Goal: Task Accomplishment & Management: Manage account settings

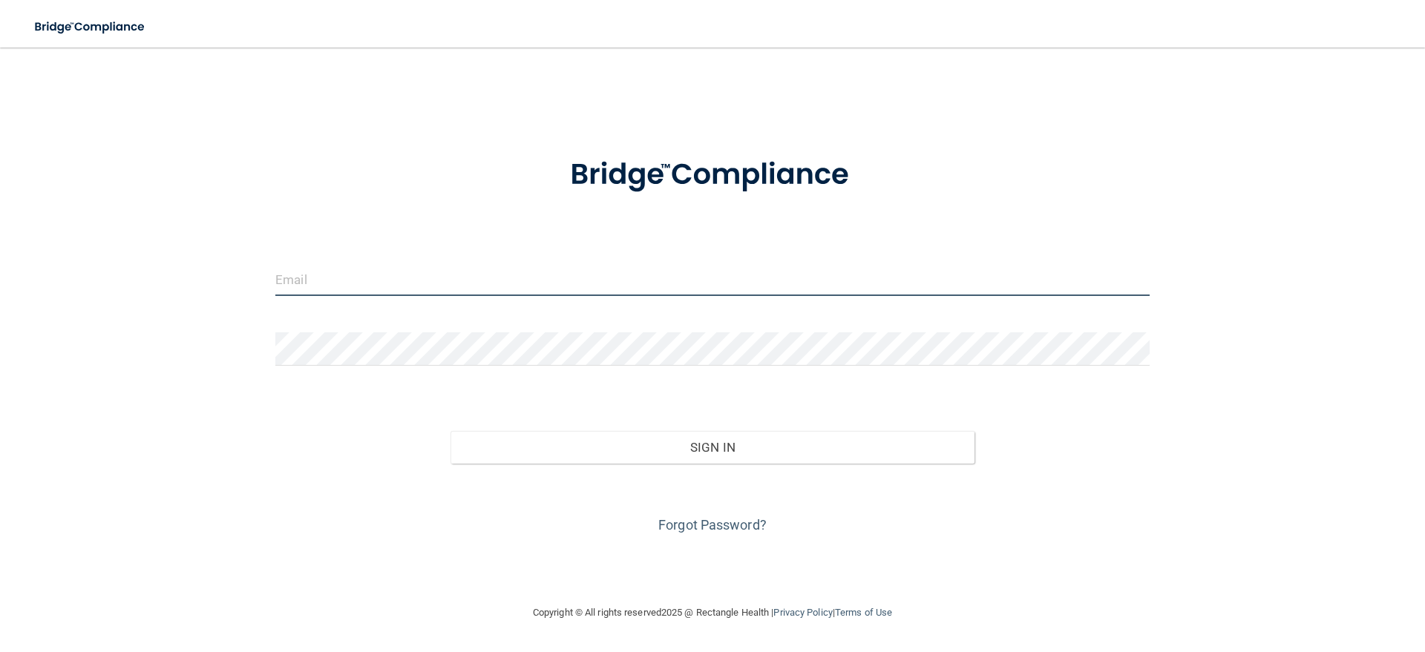
click at [307, 284] on input "email" at bounding box center [712, 279] width 874 height 33
type input "[EMAIL_ADDRESS][DOMAIN_NAME]"
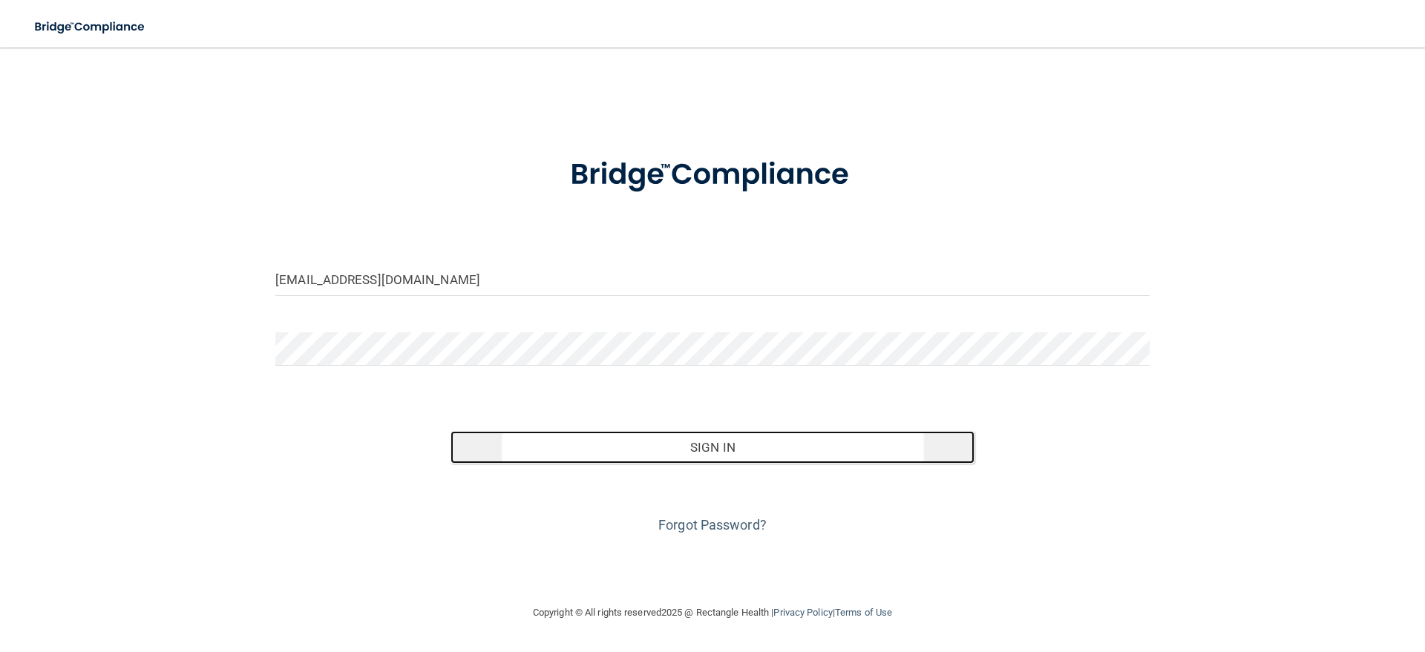
click at [709, 445] on button "Sign In" at bounding box center [713, 447] width 525 height 33
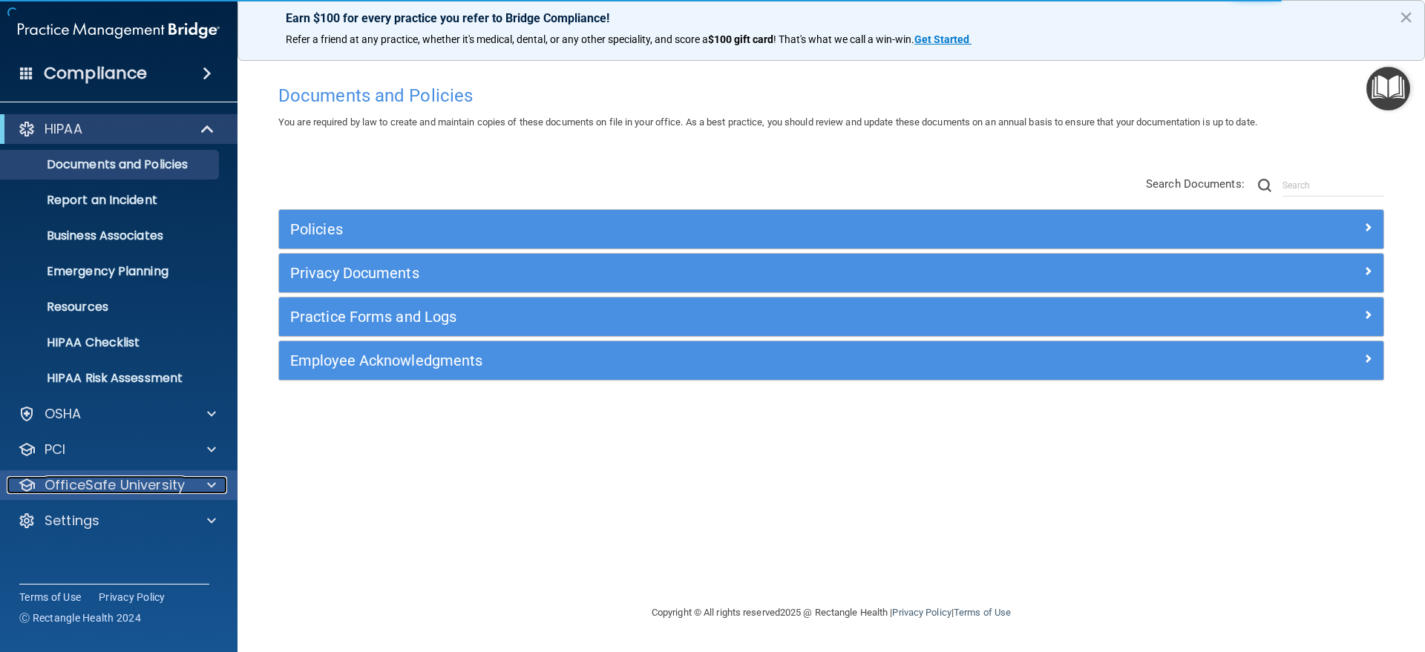
click at [207, 482] on span at bounding box center [211, 486] width 9 height 18
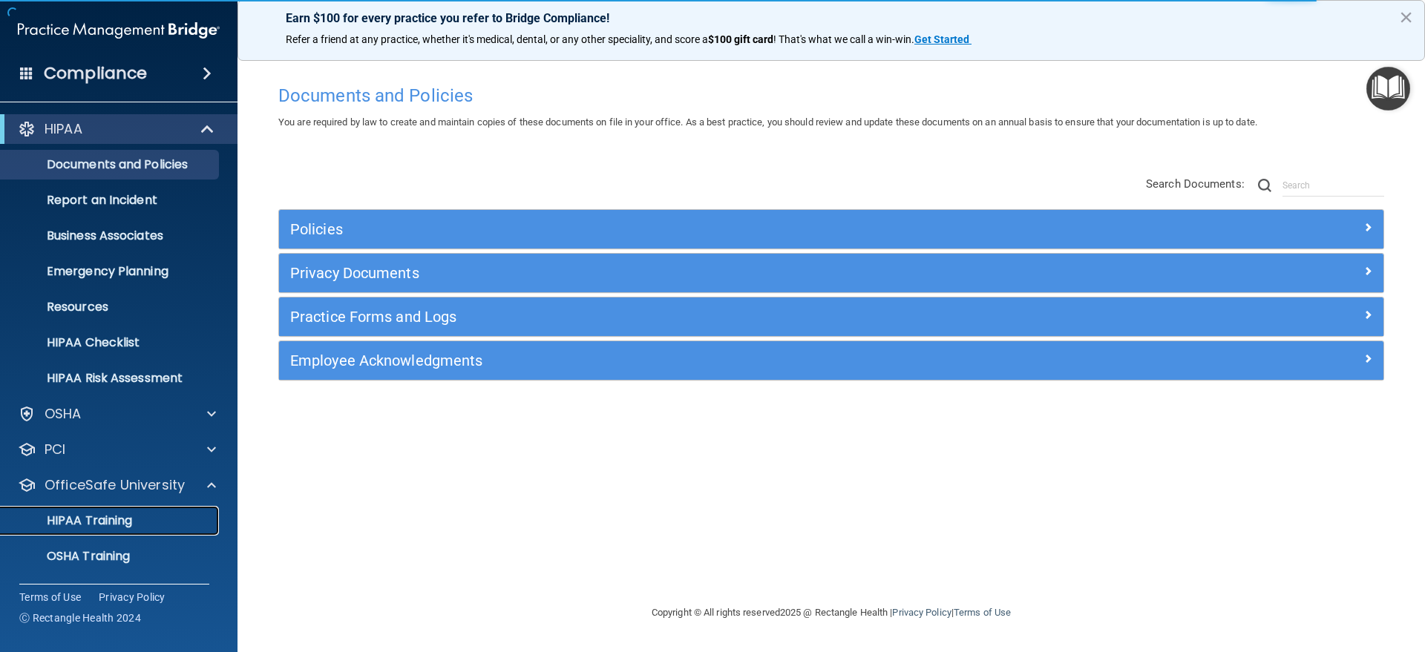
click at [134, 520] on div "HIPAA Training" at bounding box center [111, 521] width 203 height 15
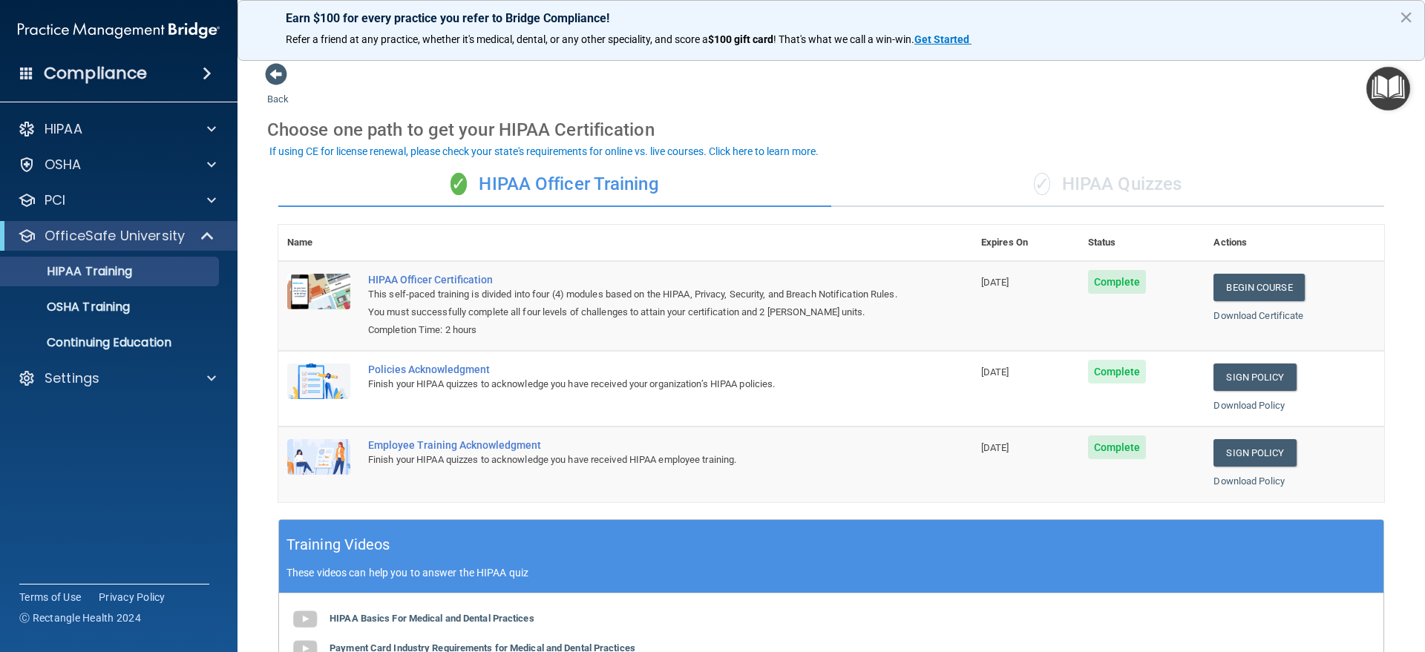
click at [205, 68] on span at bounding box center [207, 74] width 9 height 18
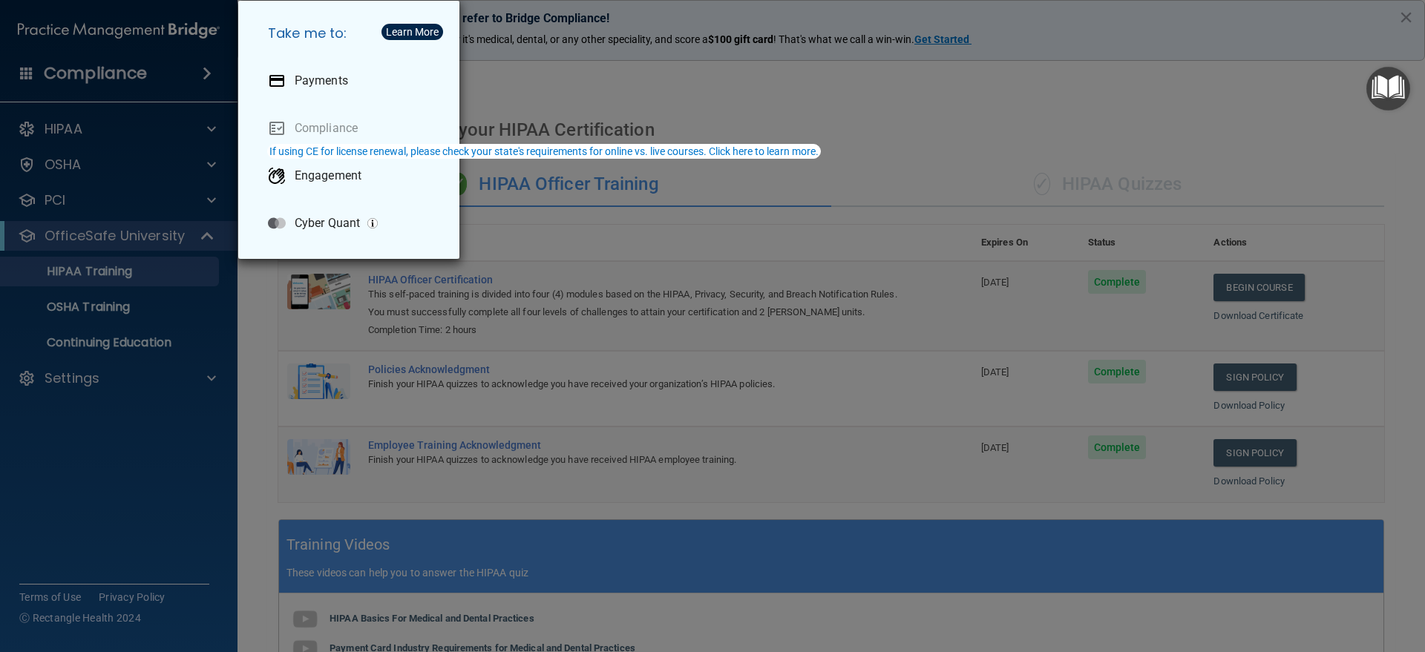
click at [205, 68] on div "Take me to: Payments Compliance Engagement Cyber Quant" at bounding box center [712, 326] width 1425 height 652
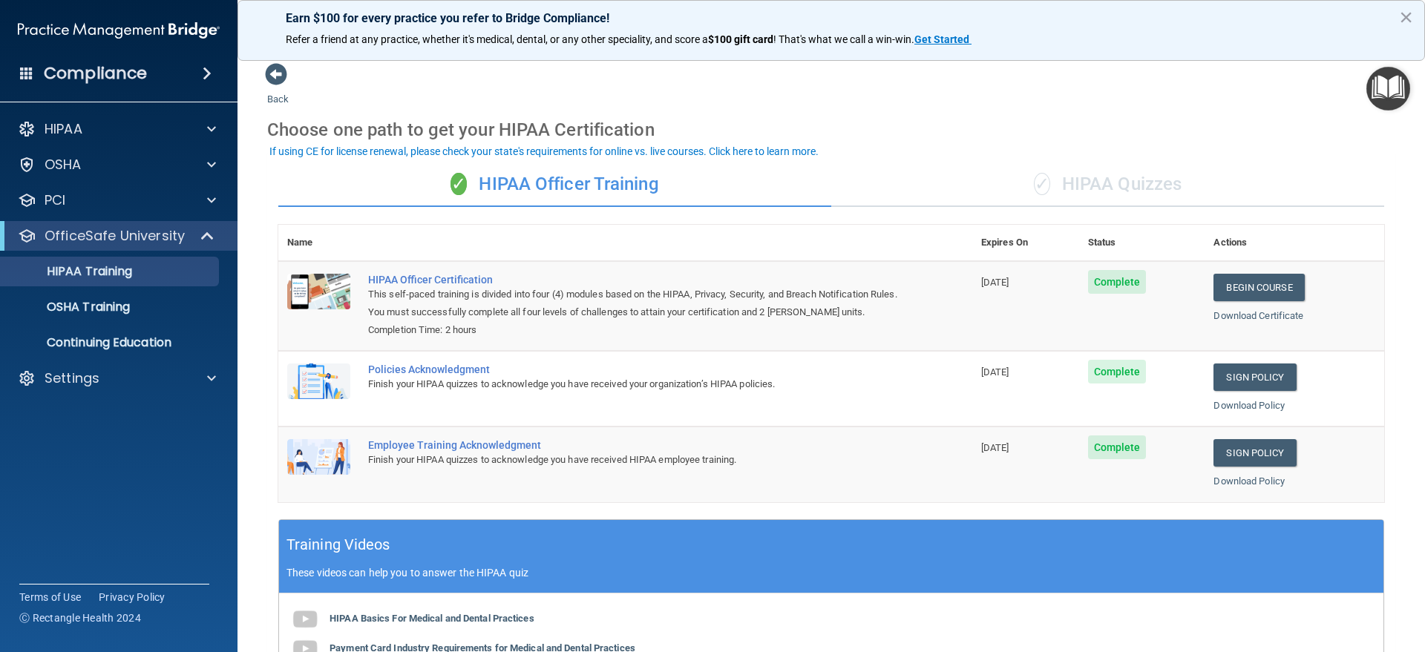
click at [89, 68] on h4 "Compliance" at bounding box center [95, 73] width 103 height 21
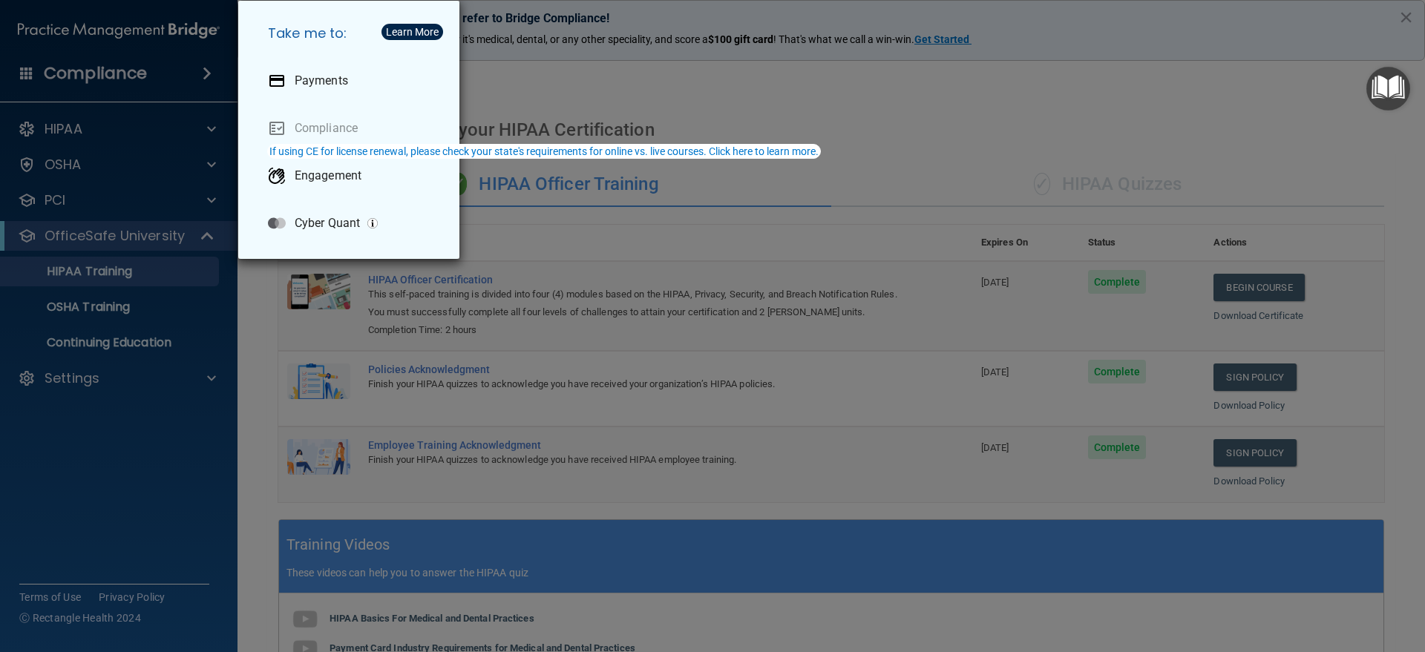
click at [121, 183] on div "Take me to: Payments Compliance Engagement Cyber Quant" at bounding box center [712, 326] width 1425 height 652
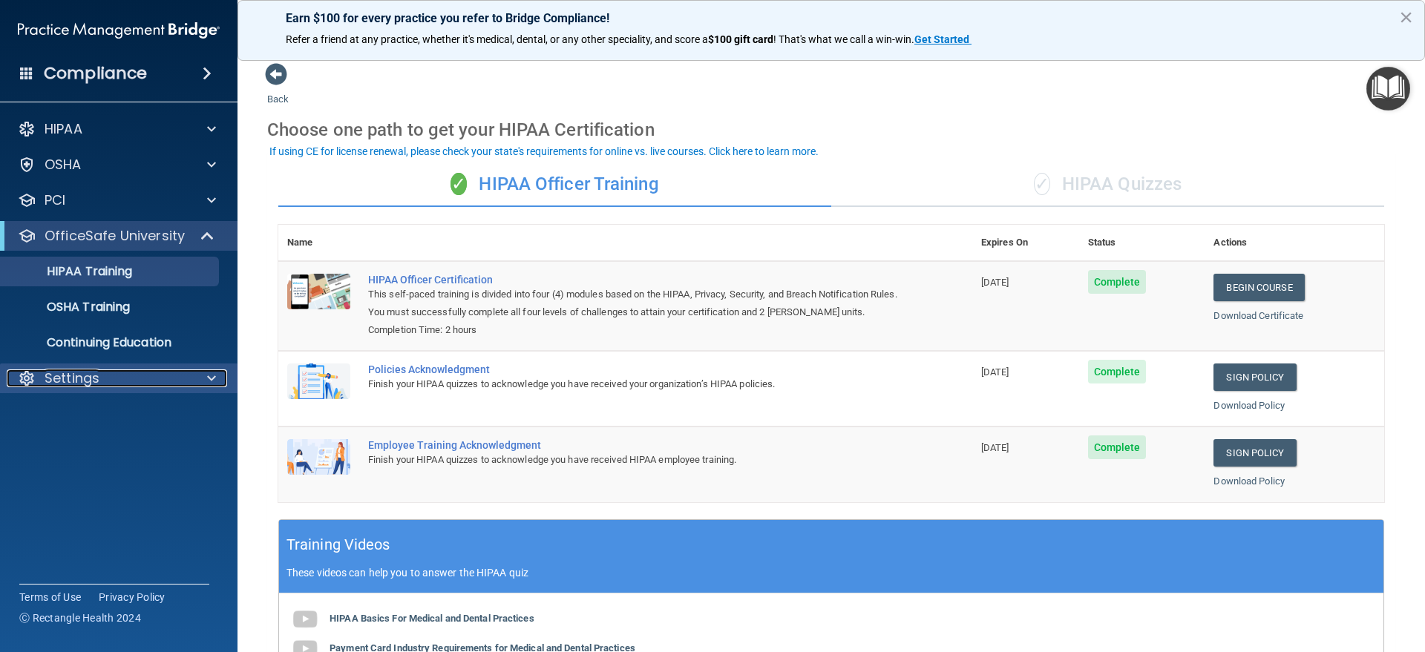
click at [212, 377] on span at bounding box center [211, 379] width 9 height 18
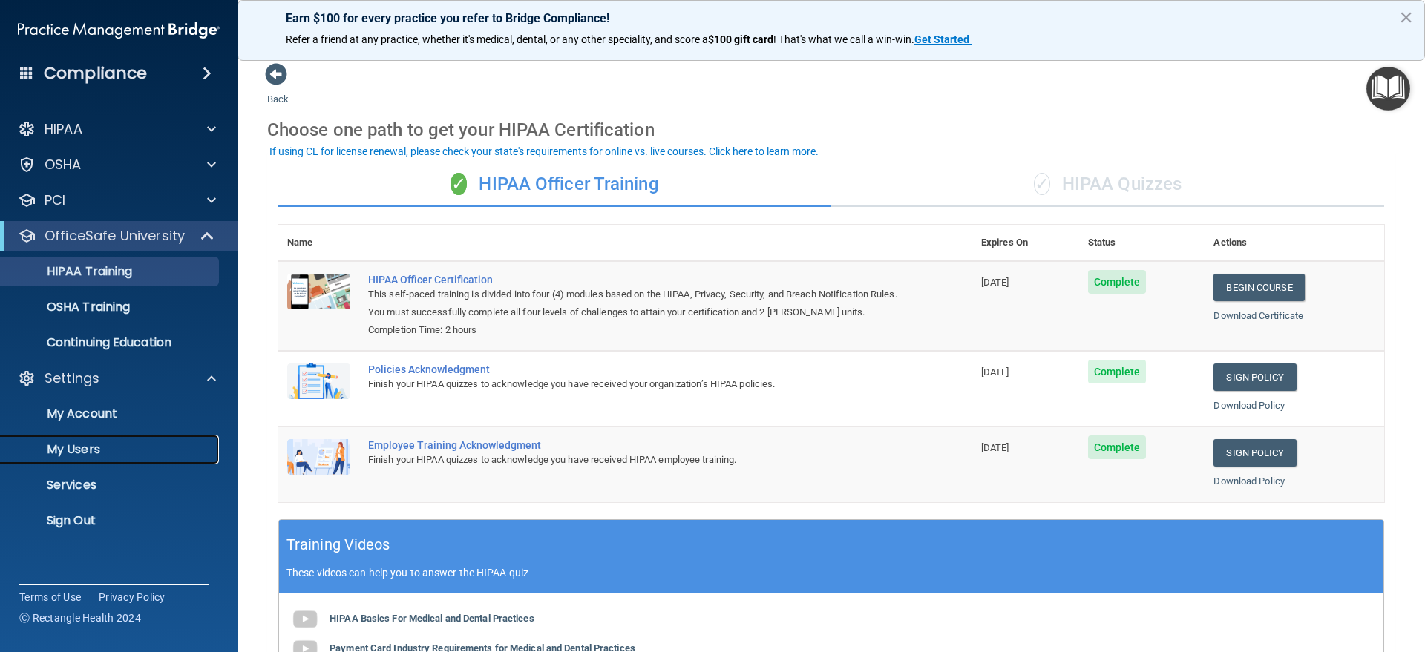
click at [99, 450] on p "My Users" at bounding box center [111, 449] width 203 height 15
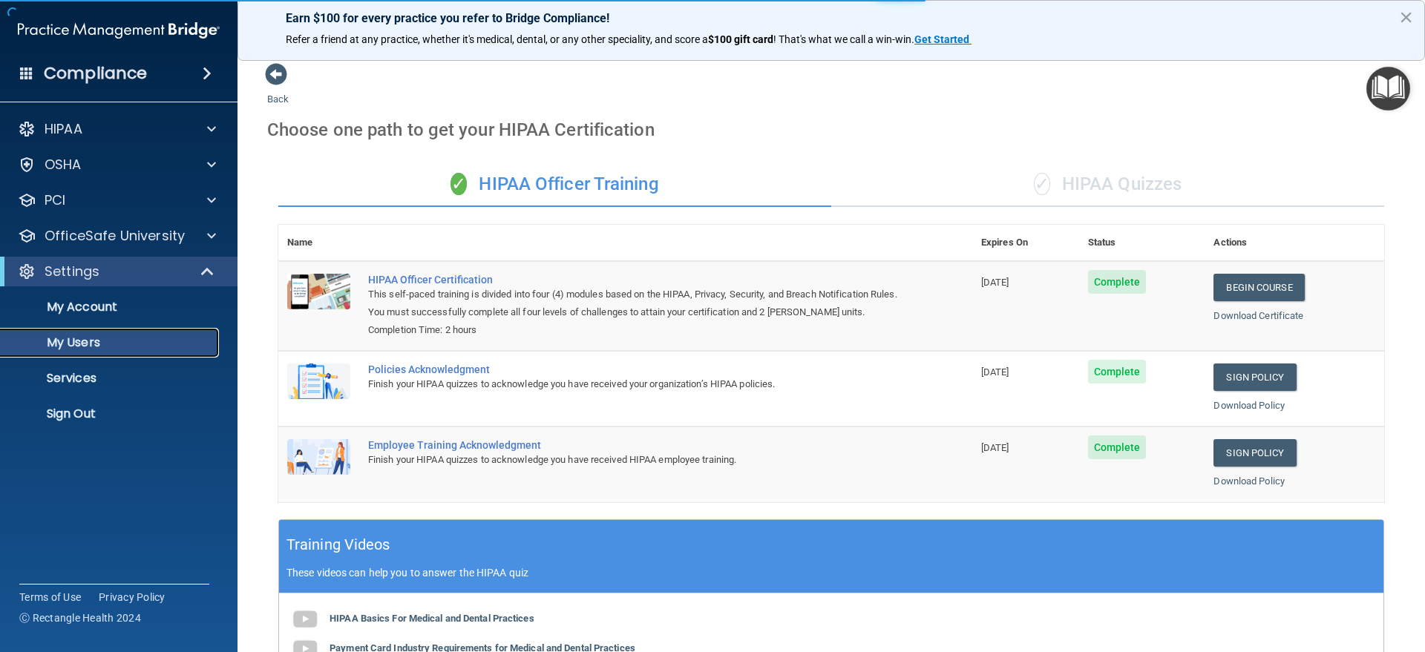
select select "20"
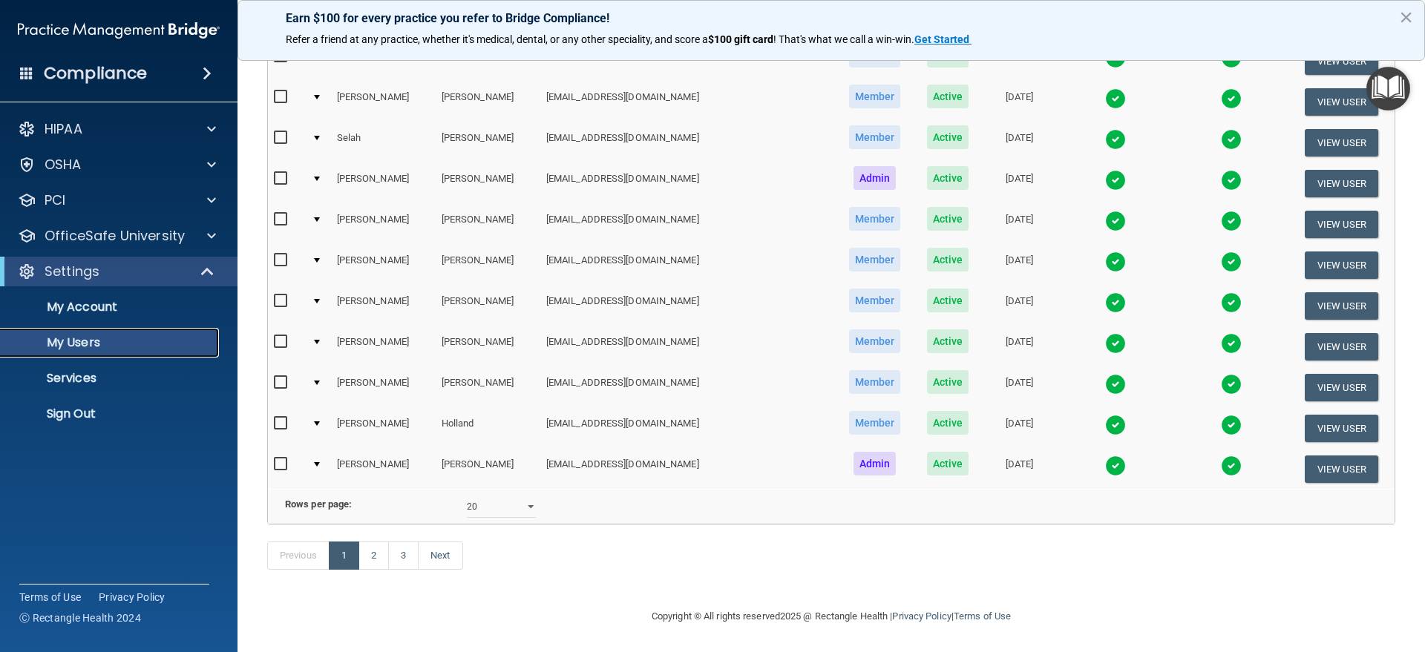
scroll to position [582, 0]
click at [373, 556] on link "2" at bounding box center [373, 556] width 30 height 28
select select "20"
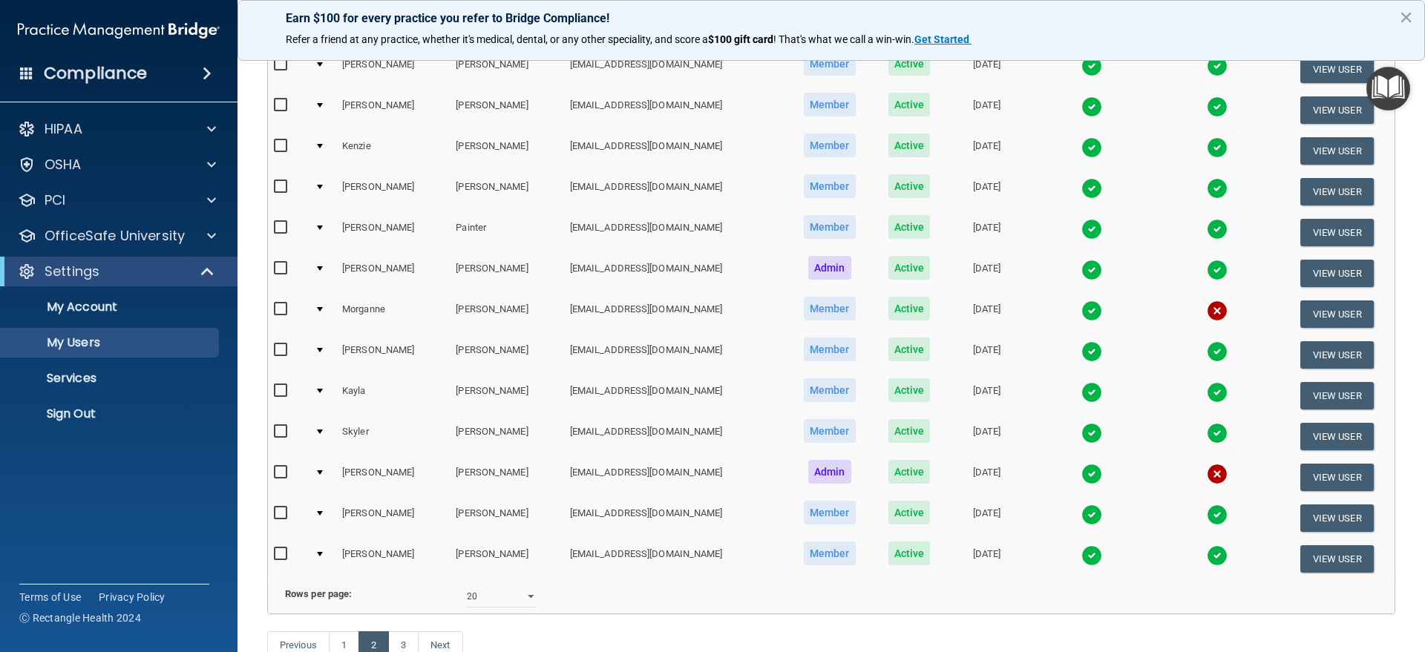
scroll to position [582, 0]
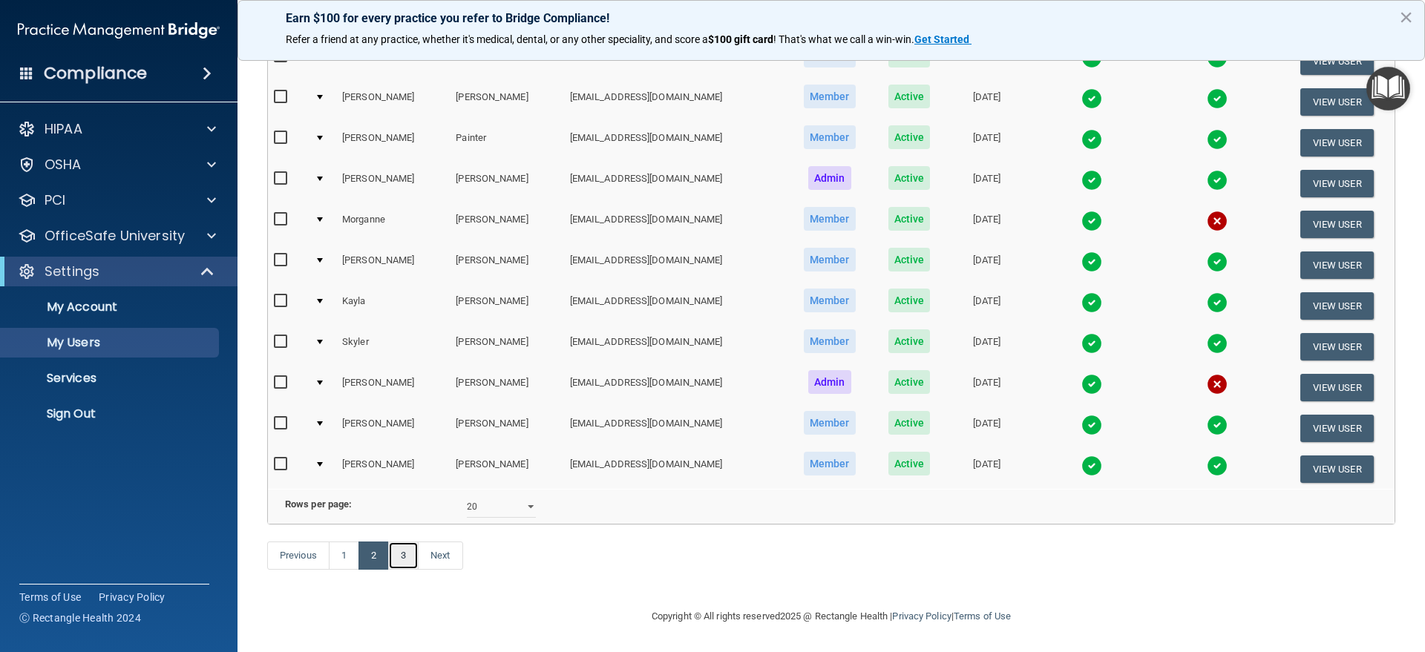
click at [408, 551] on link "3" at bounding box center [403, 556] width 30 height 28
select select "20"
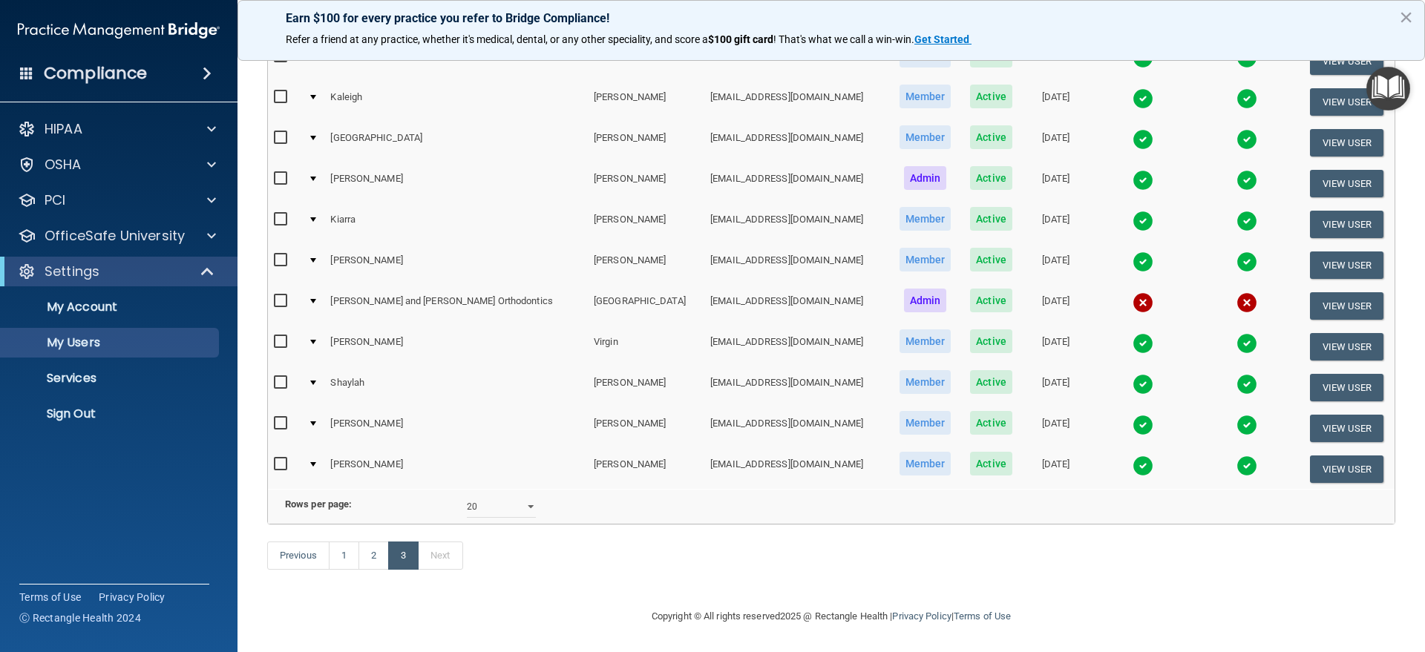
scroll to position [296, 0]
click at [370, 554] on link "2" at bounding box center [373, 556] width 30 height 28
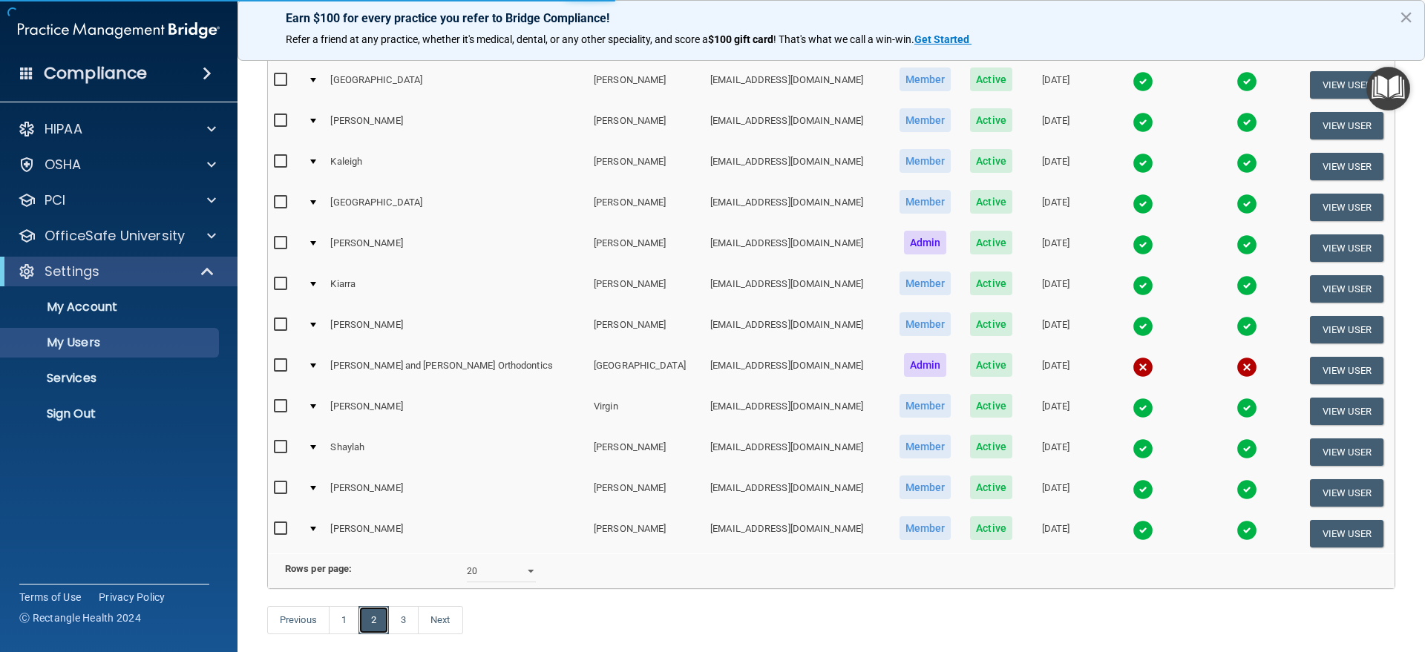
scroll to position [296, 0]
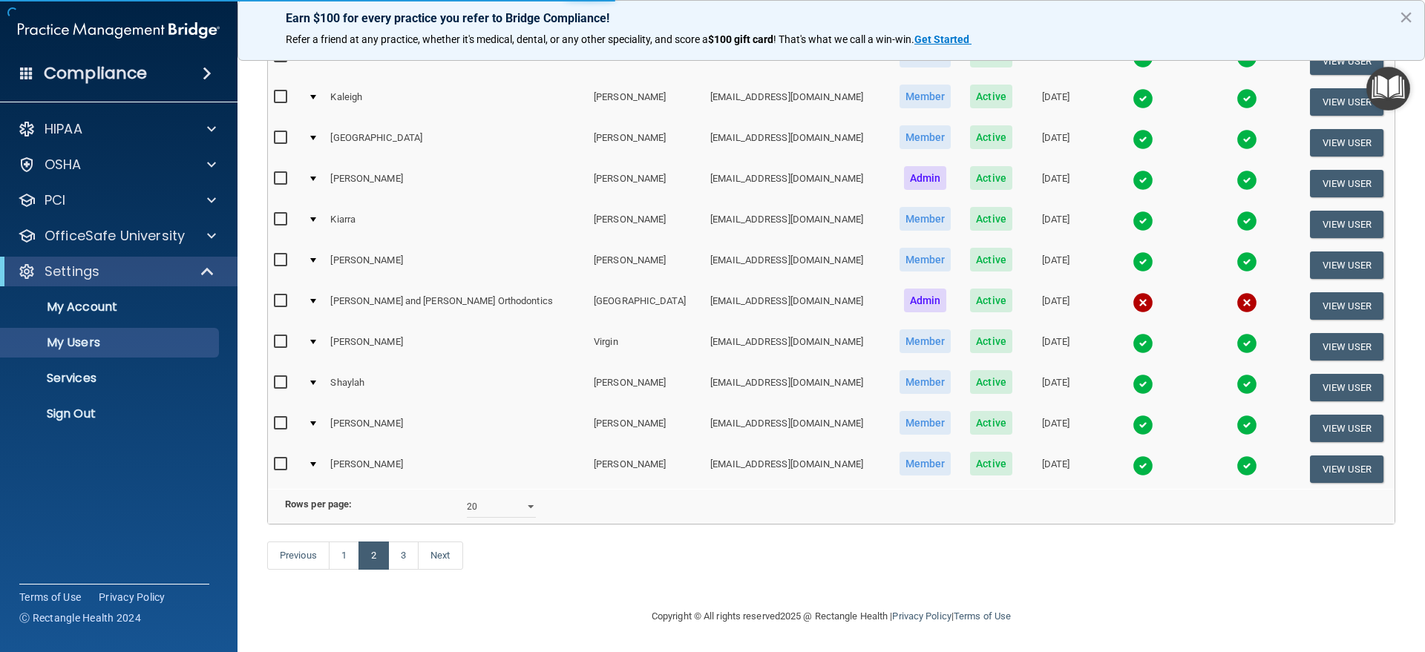
select select "20"
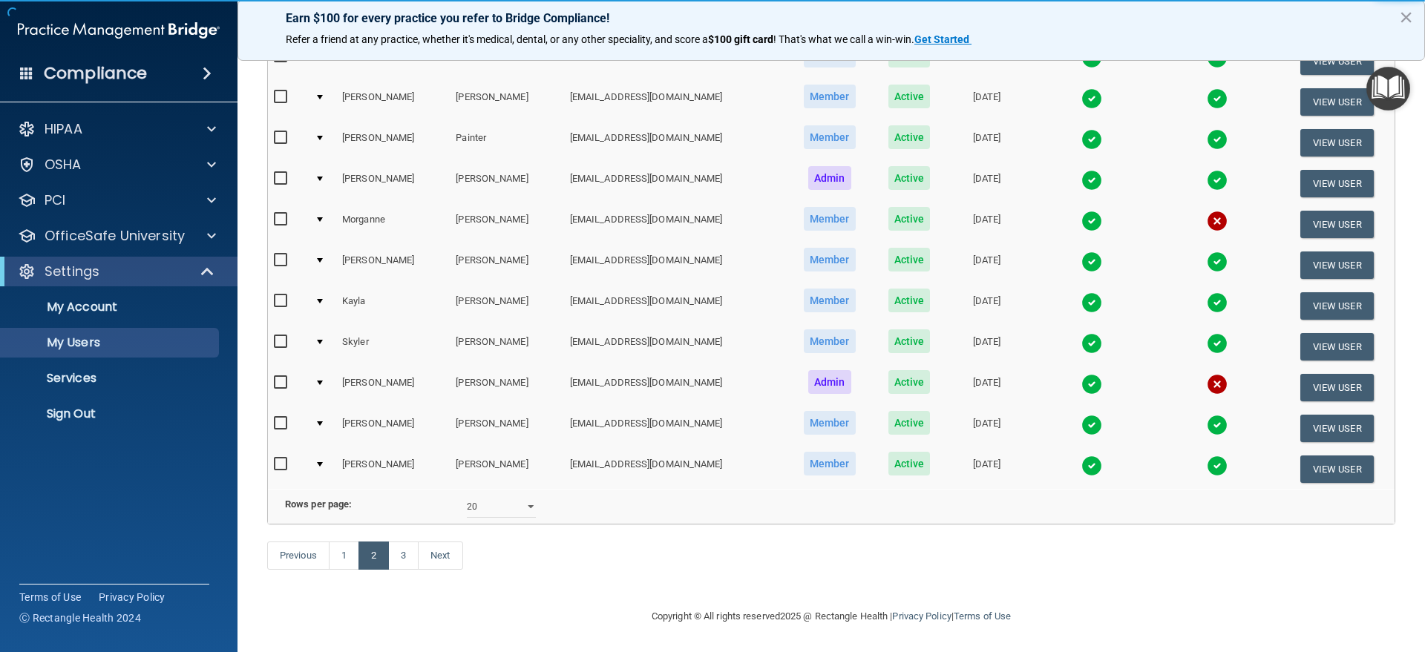
scroll to position [582, 0]
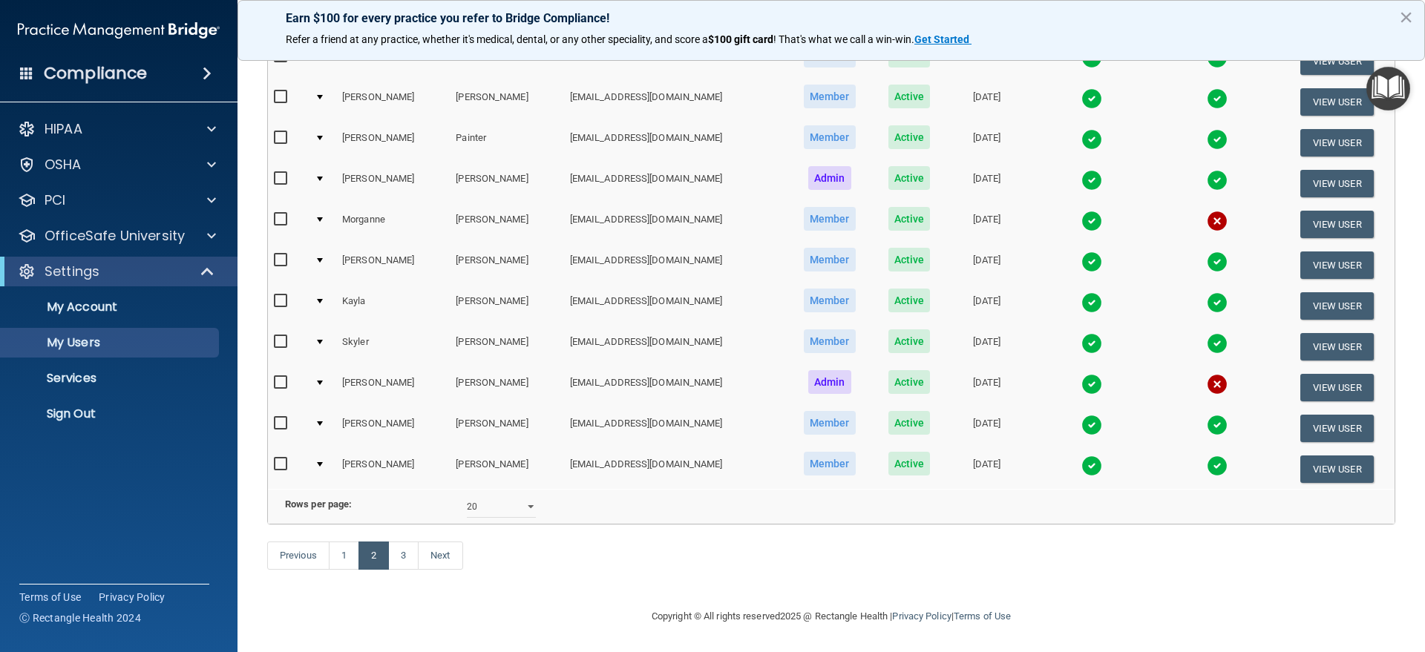
click at [325, 367] on td at bounding box center [322, 387] width 27 height 41
click at [321, 381] on div at bounding box center [320, 383] width 6 height 4
click at [873, 367] on td "Active" at bounding box center [909, 387] width 73 height 41
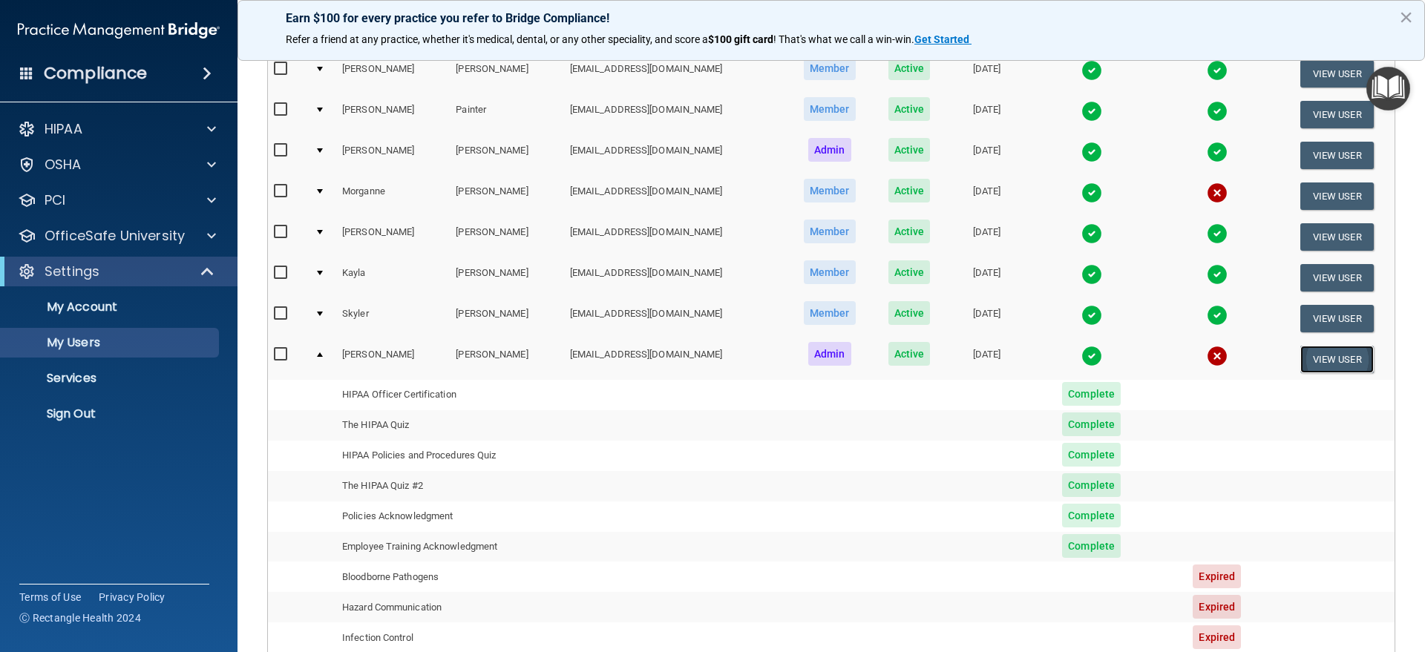
click at [1321, 358] on button "View User" at bounding box center [1336, 359] width 73 height 27
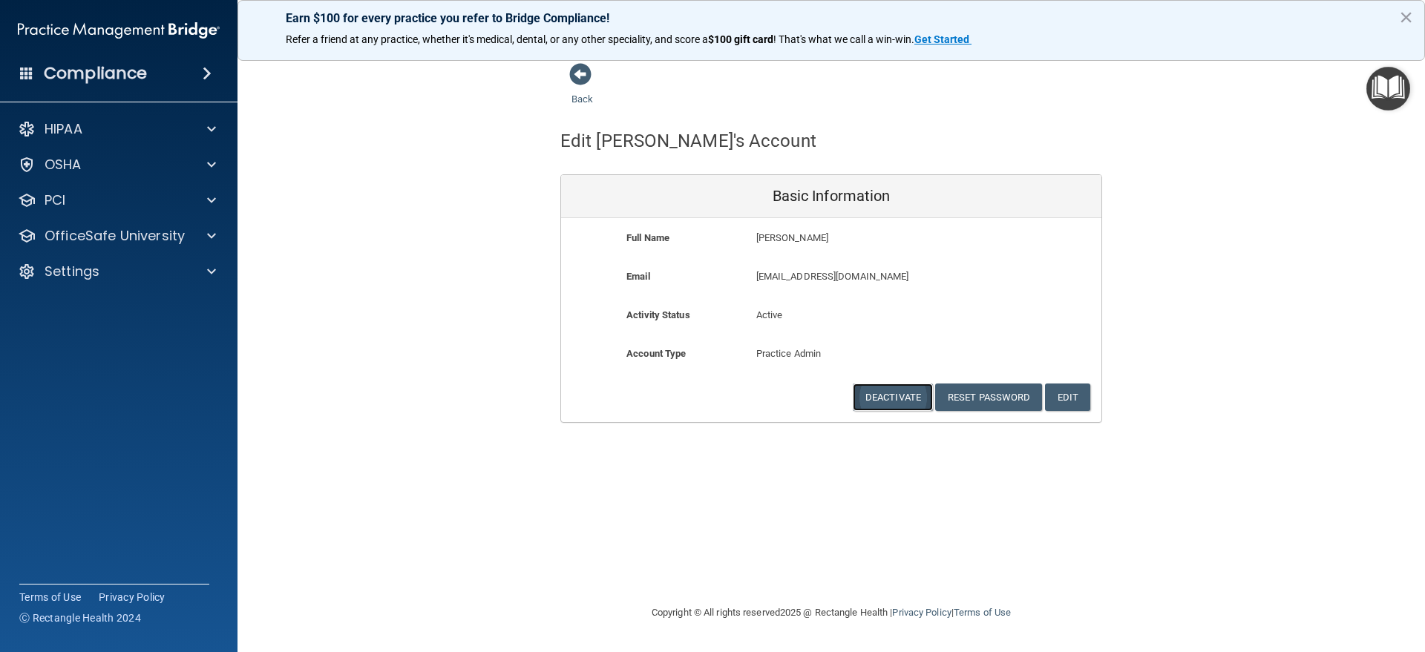
click at [894, 399] on button "Deactivate" at bounding box center [893, 397] width 80 height 27
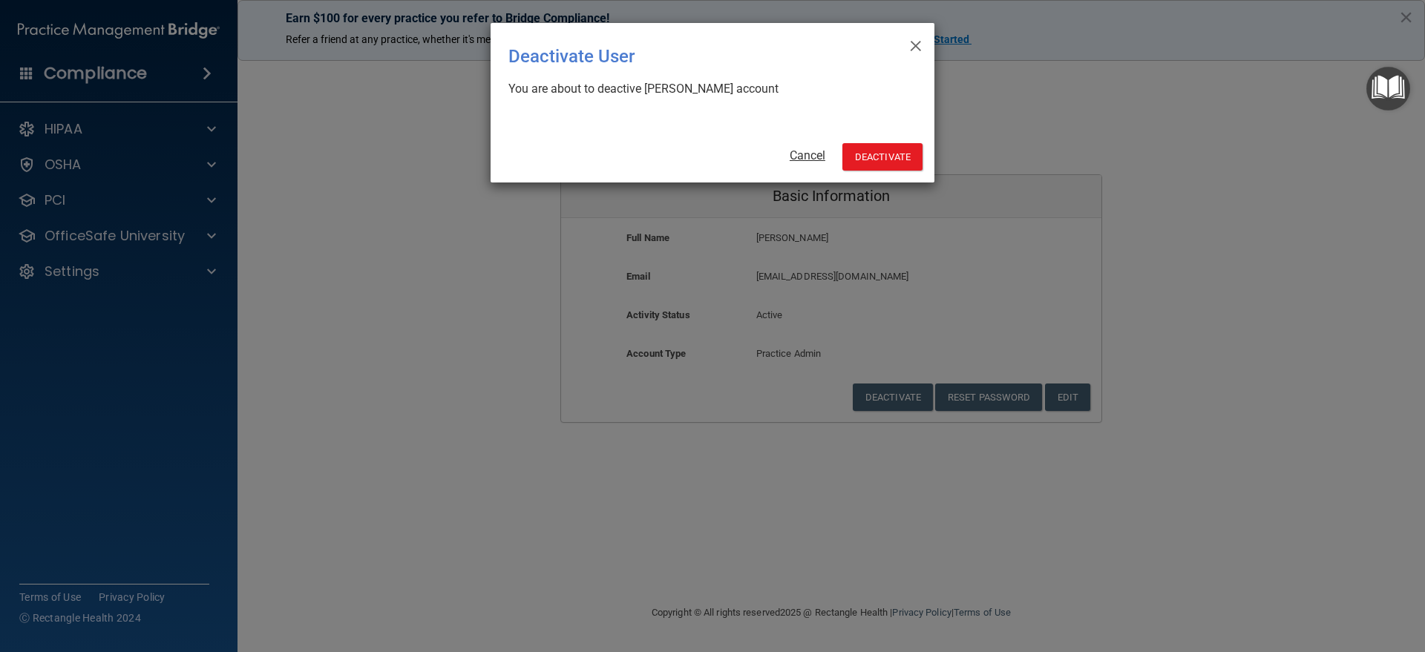
click at [799, 151] on link "Cancel" at bounding box center [808, 155] width 36 height 14
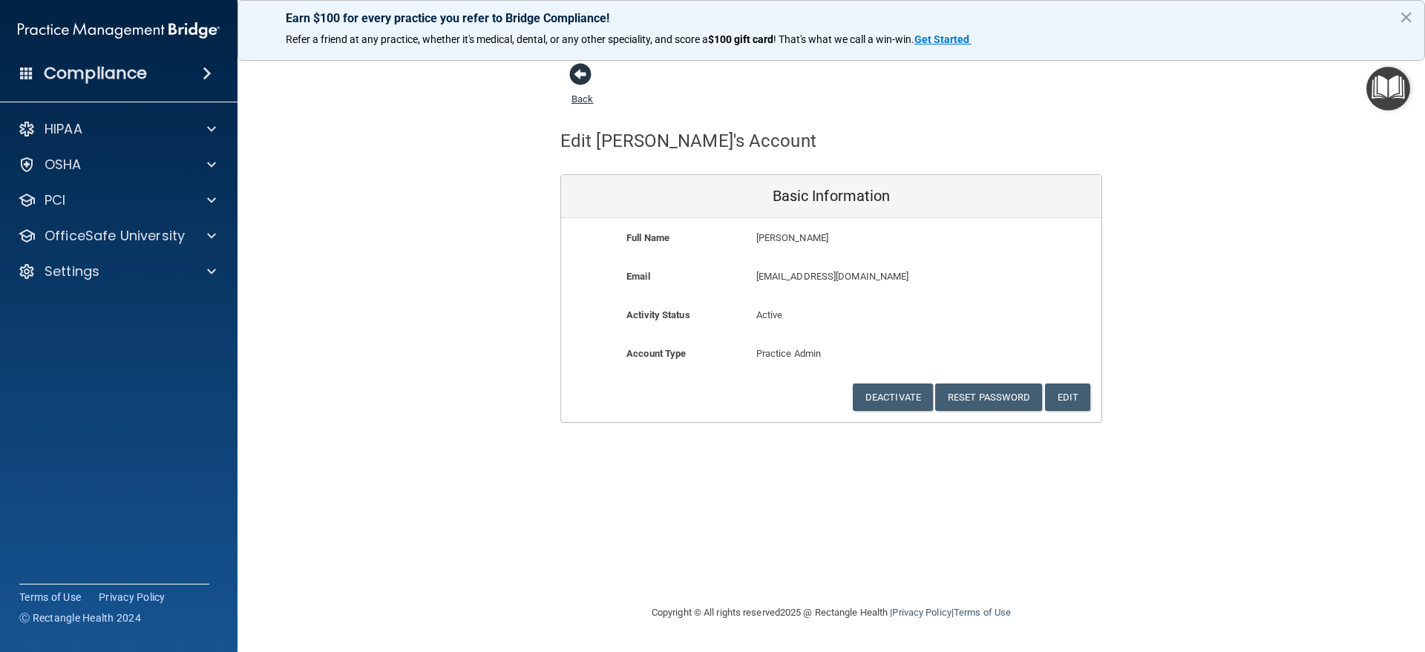
click at [574, 71] on span at bounding box center [580, 74] width 22 height 22
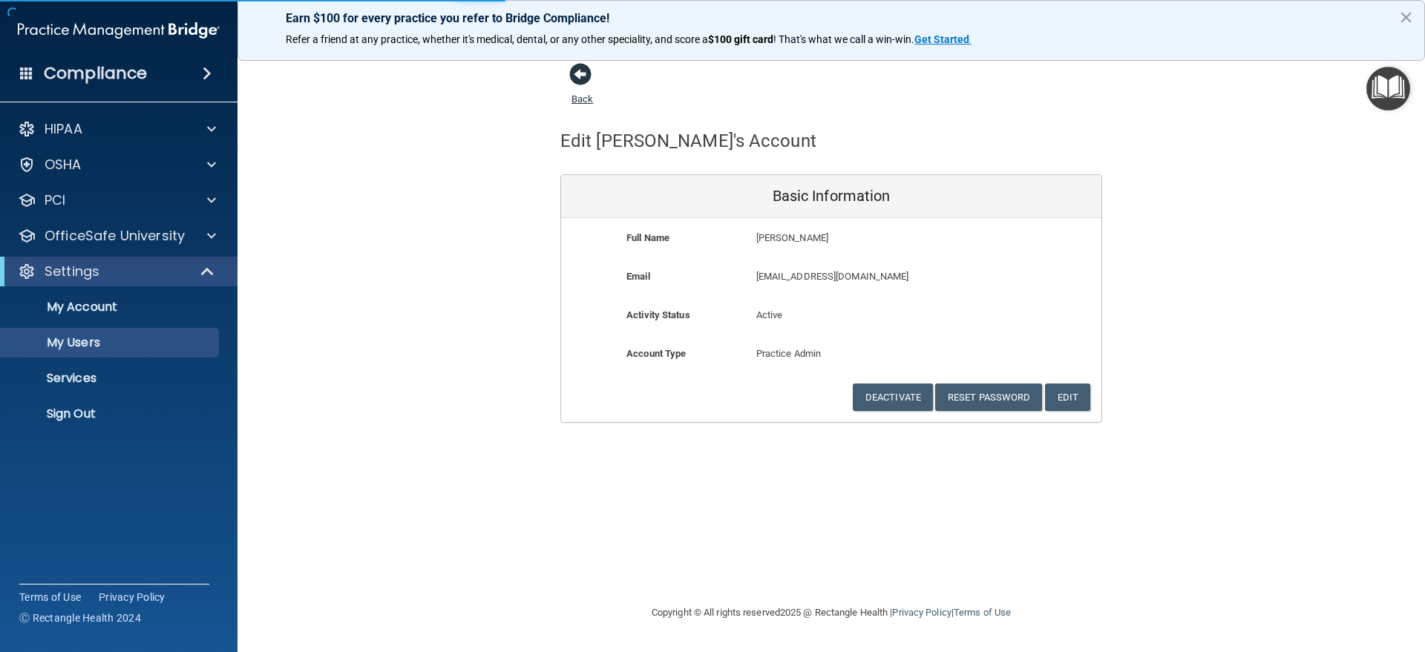
select select "20"
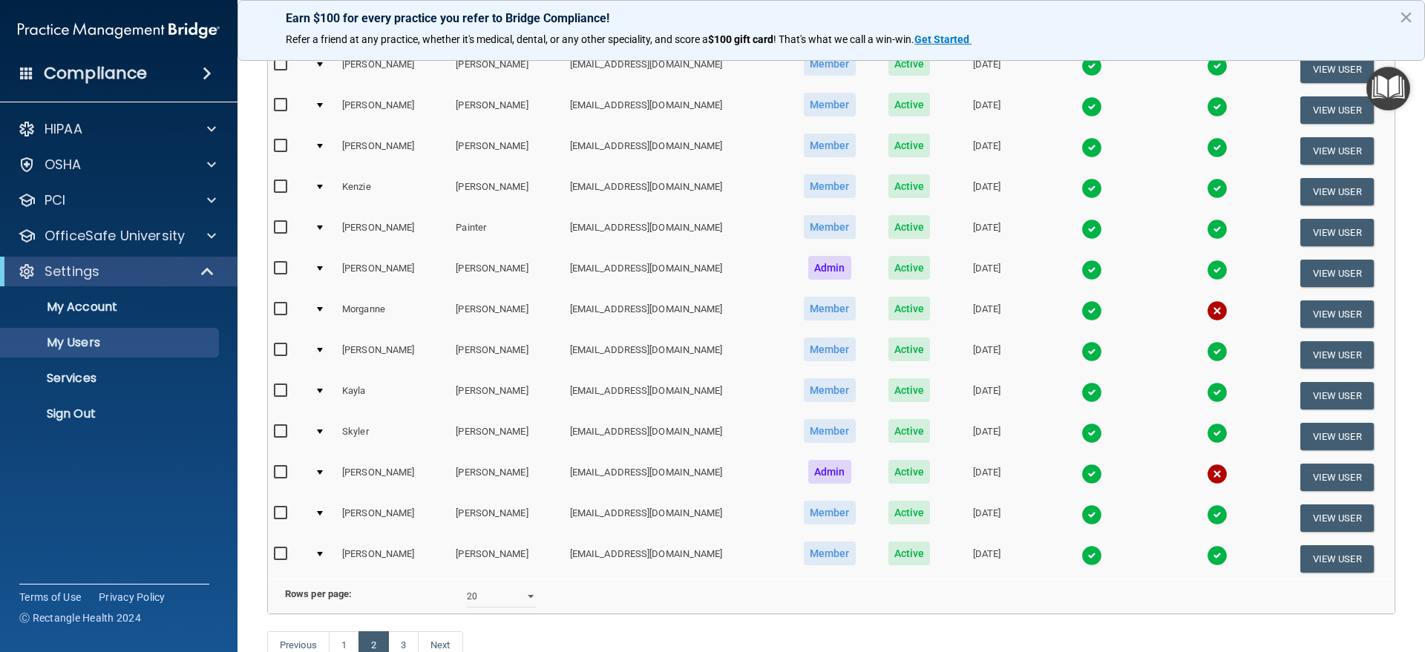
scroll to position [557, 0]
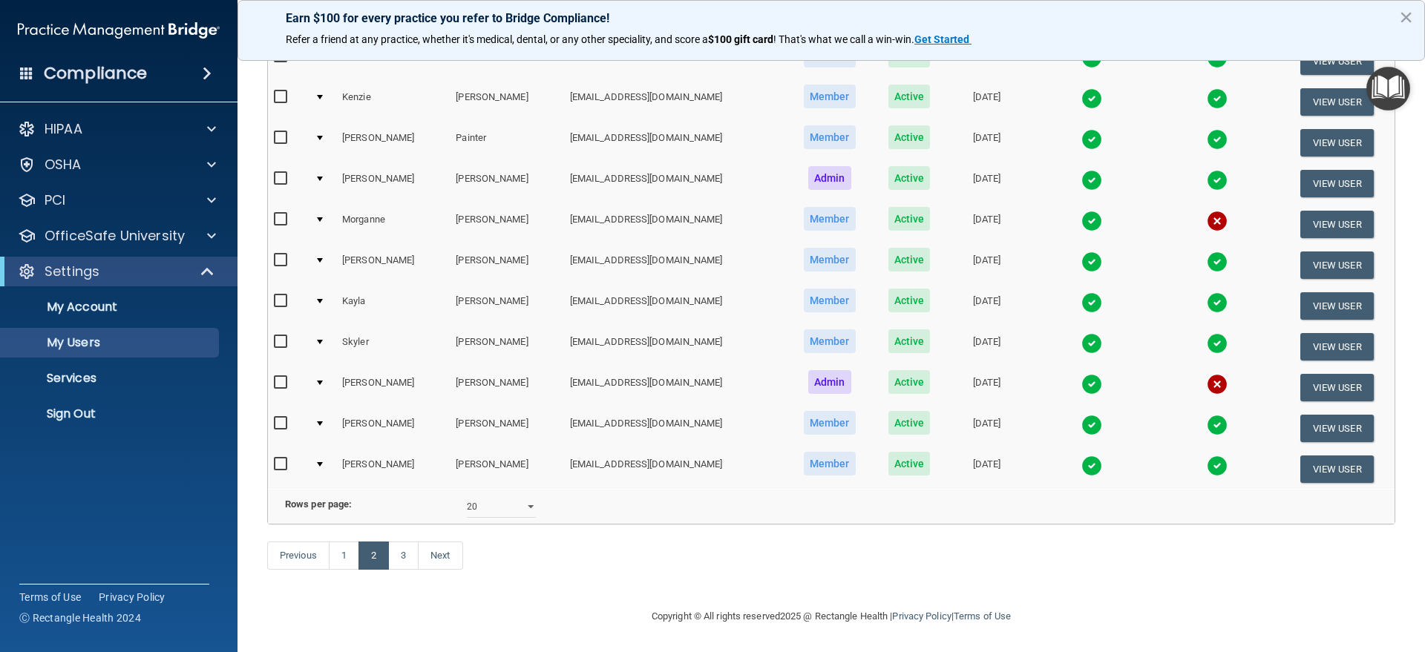
click at [319, 381] on div at bounding box center [320, 383] width 6 height 4
click at [322, 381] on div at bounding box center [320, 383] width 6 height 4
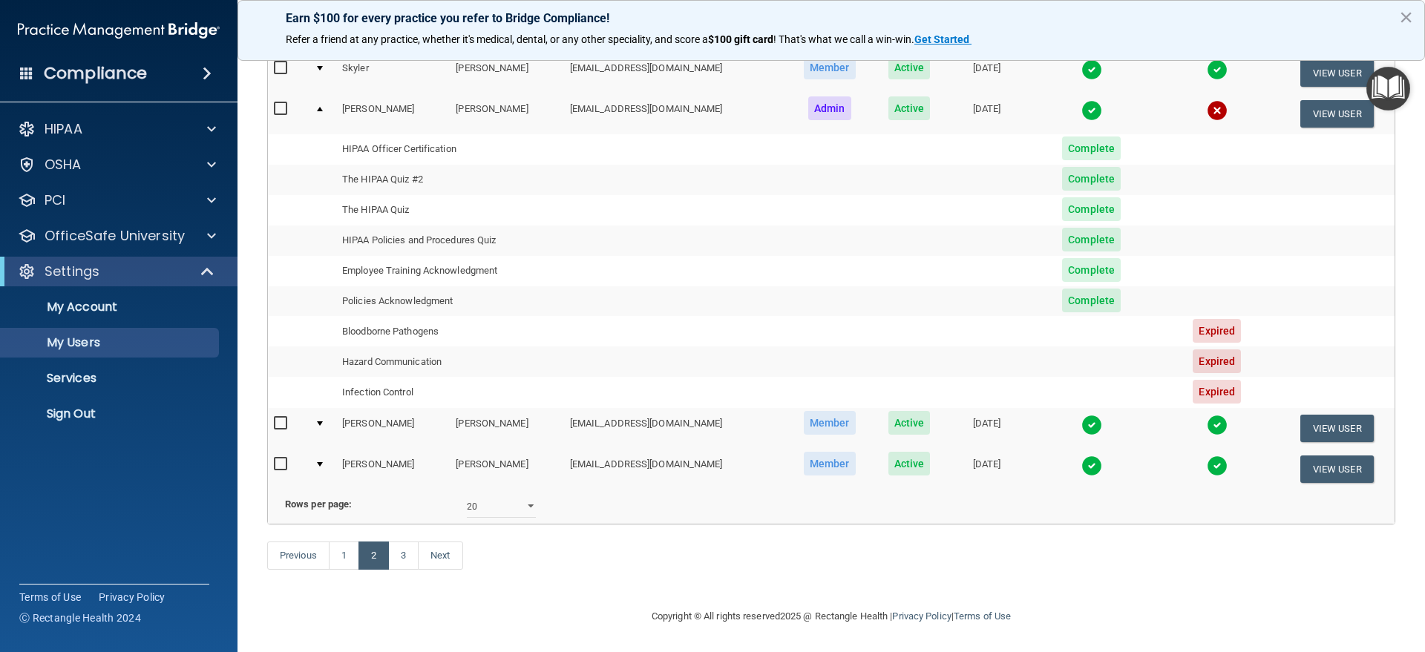
scroll to position [670, 0]
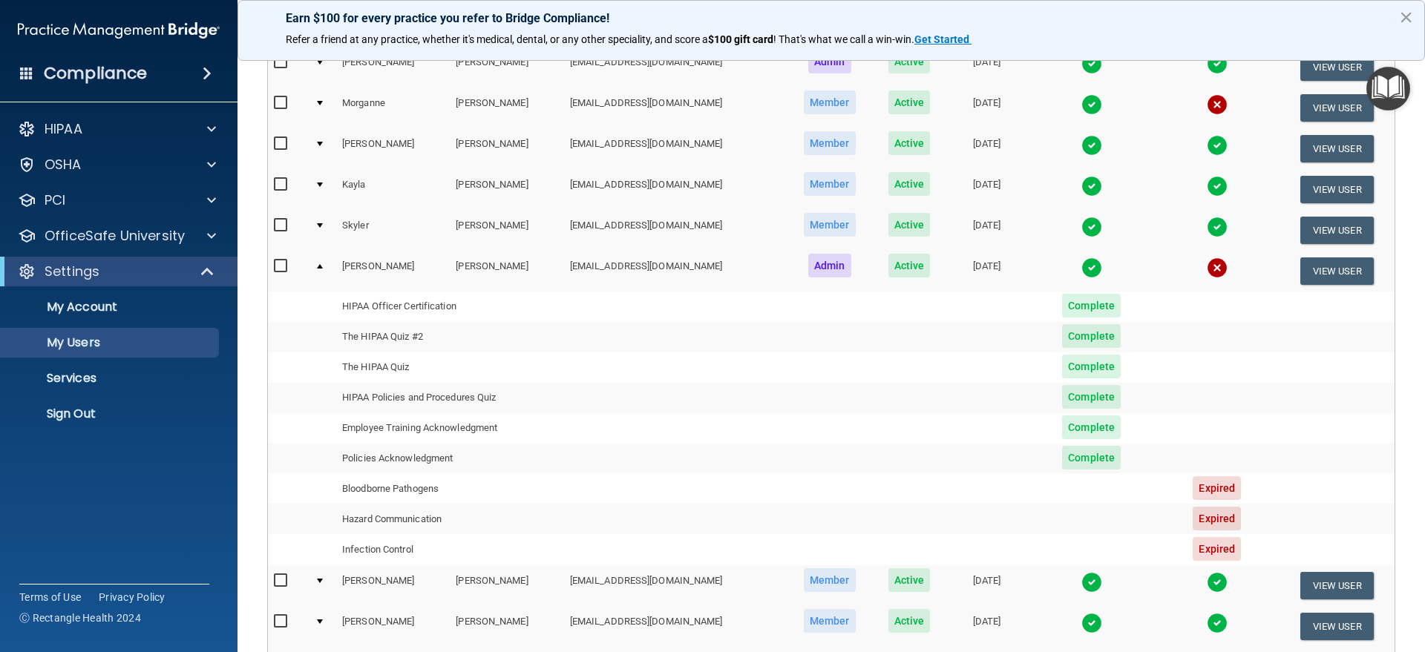
click at [888, 261] on span "Active" at bounding box center [909, 266] width 42 height 24
click at [278, 263] on input "checkbox" at bounding box center [282, 267] width 17 height 12
checkbox input "true"
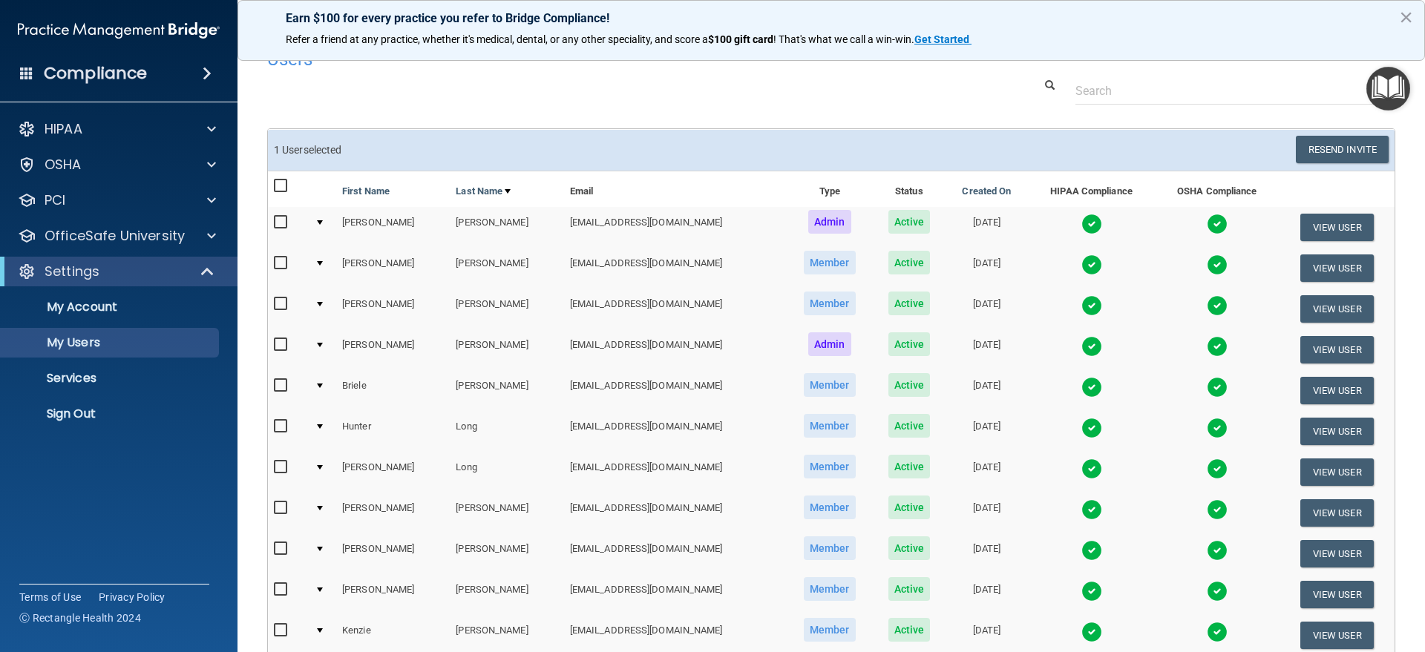
scroll to position [0, 0]
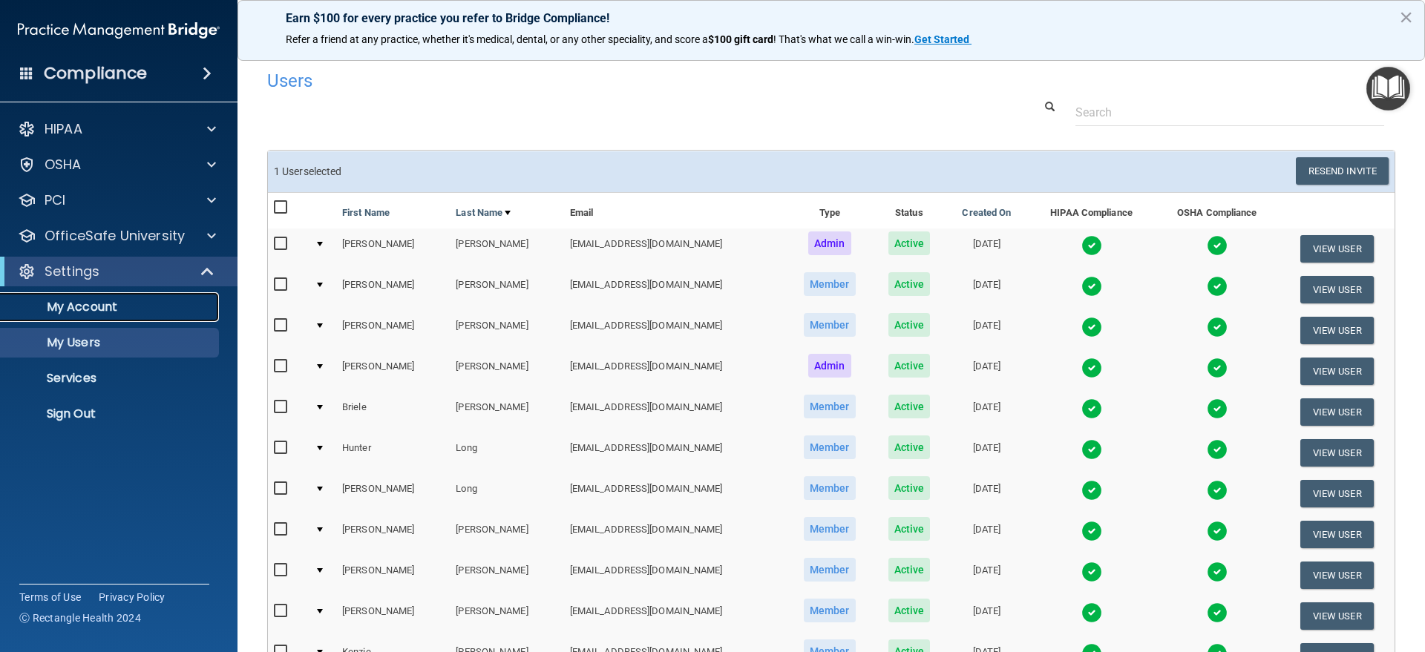
click at [96, 310] on p "My Account" at bounding box center [111, 307] width 203 height 15
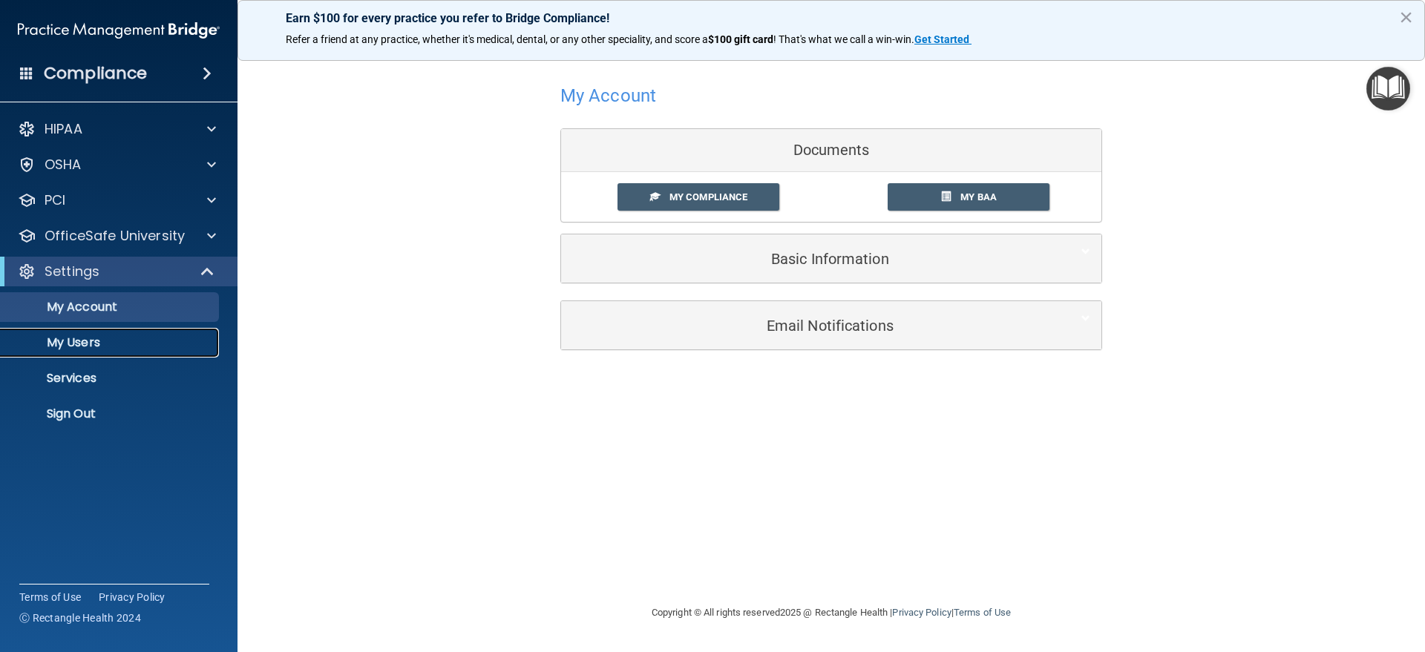
click at [84, 348] on p "My Users" at bounding box center [111, 342] width 203 height 15
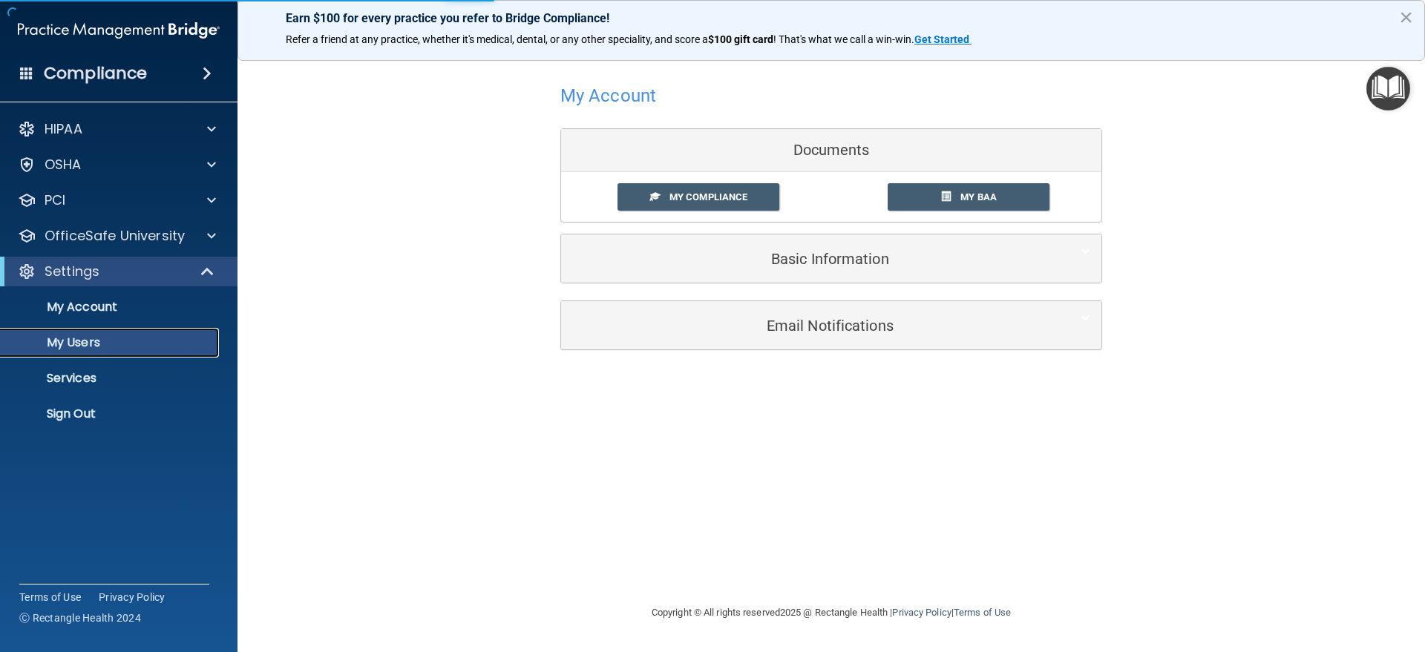
select select "20"
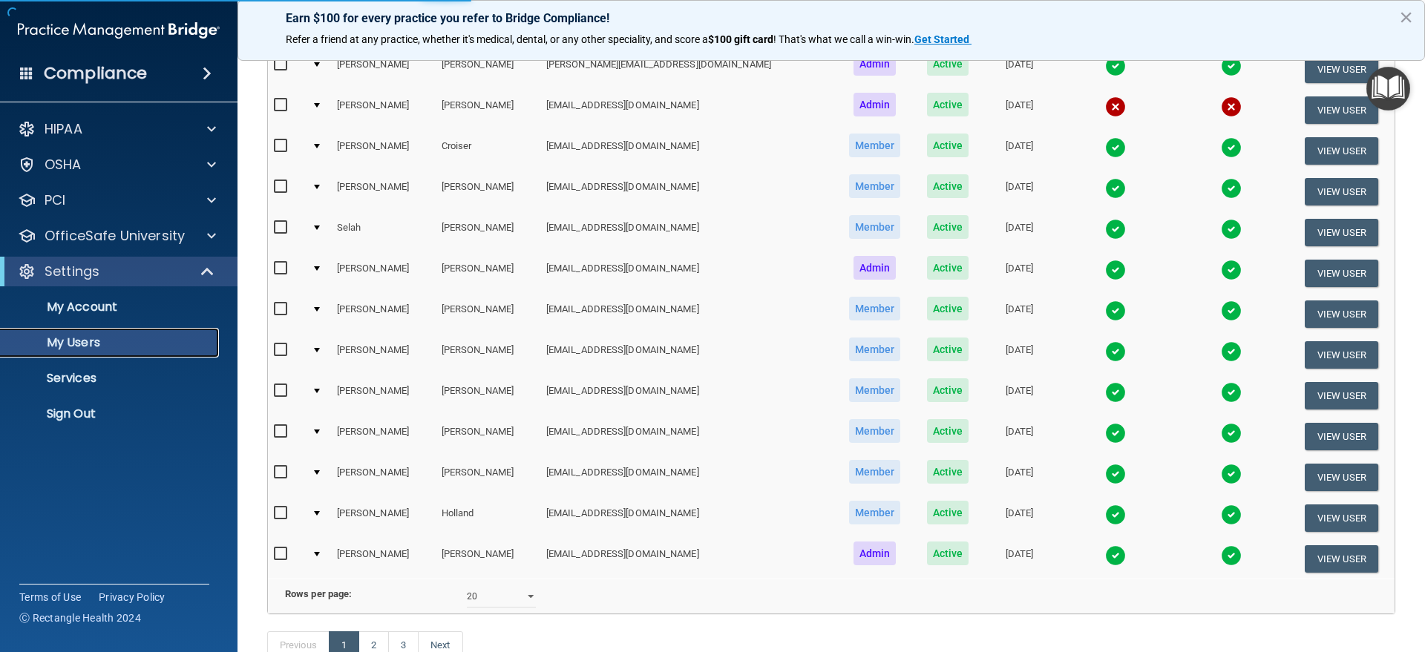
scroll to position [557, 0]
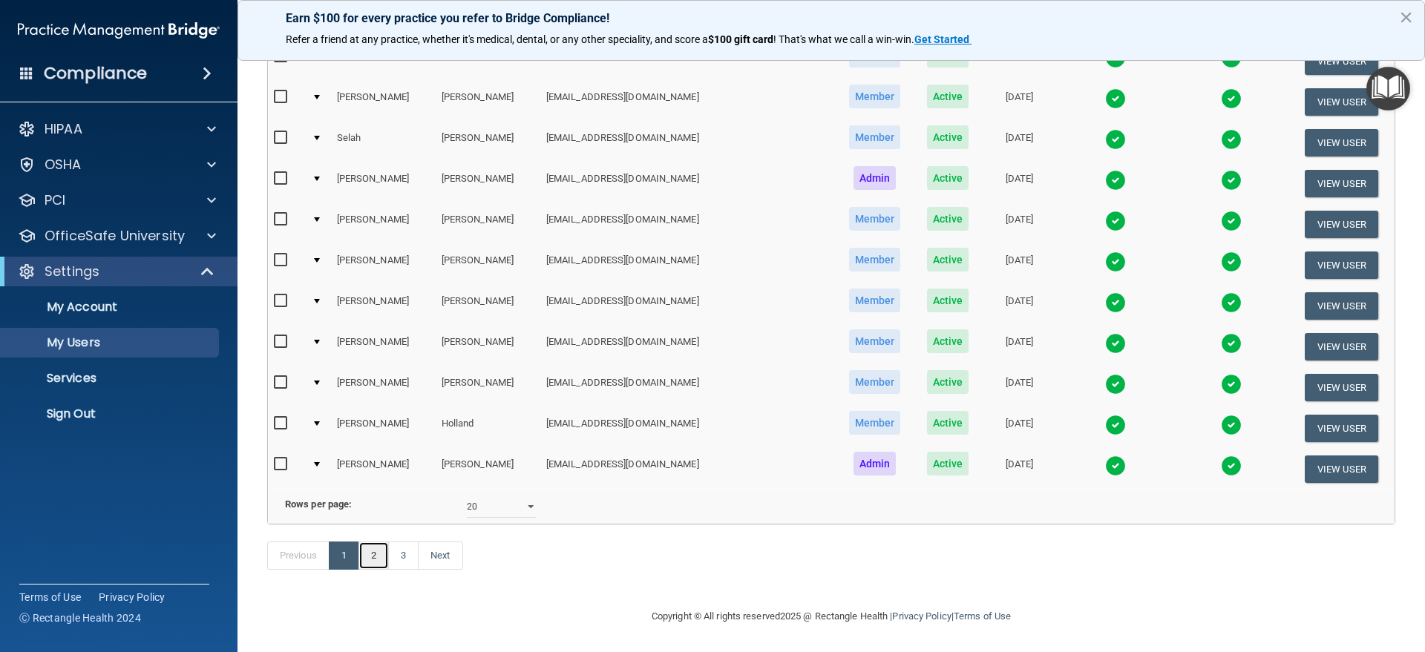
click at [373, 570] on link "2" at bounding box center [373, 556] width 30 height 28
select select "20"
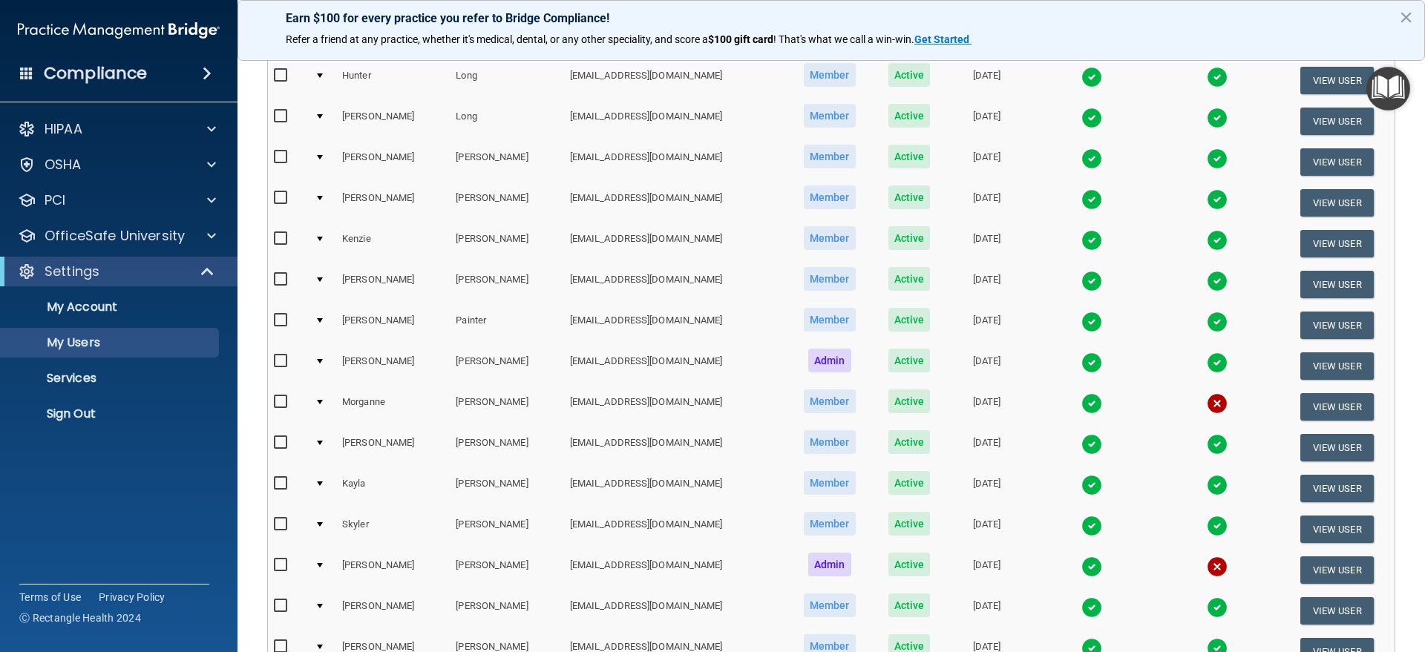
scroll to position [464, 0]
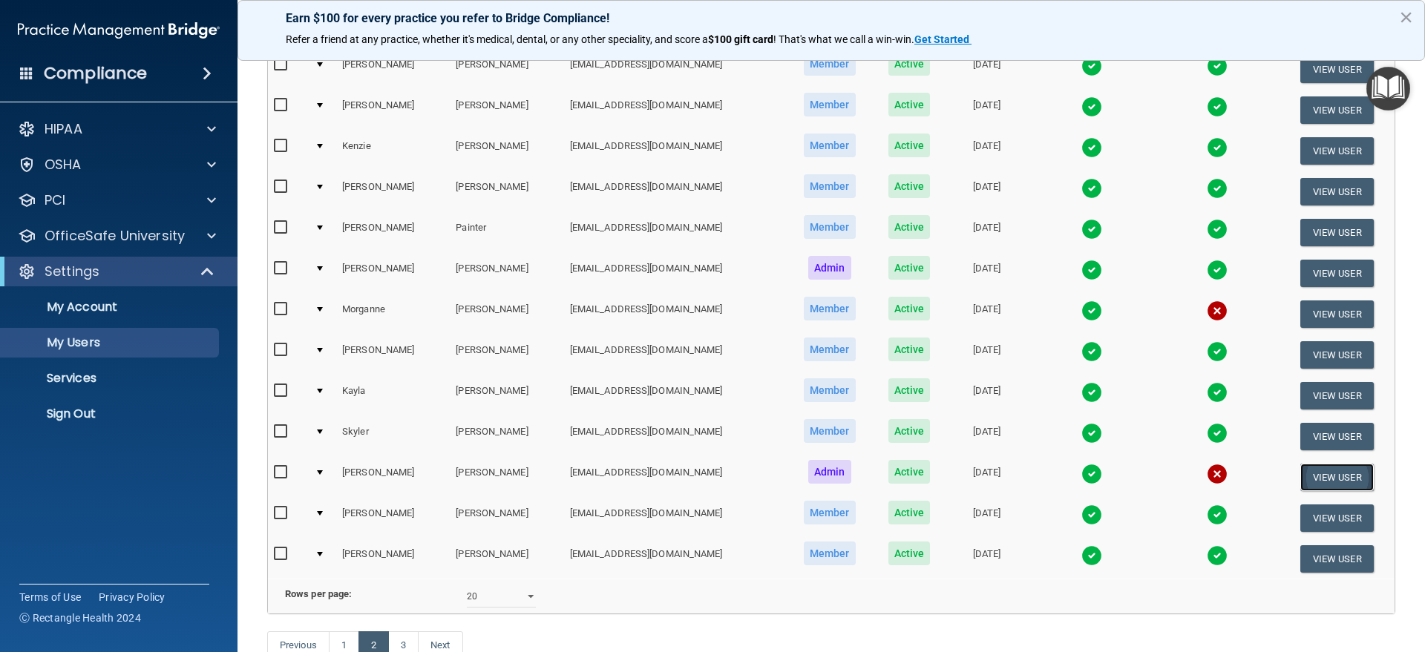
click at [1313, 477] on button "View User" at bounding box center [1336, 477] width 73 height 27
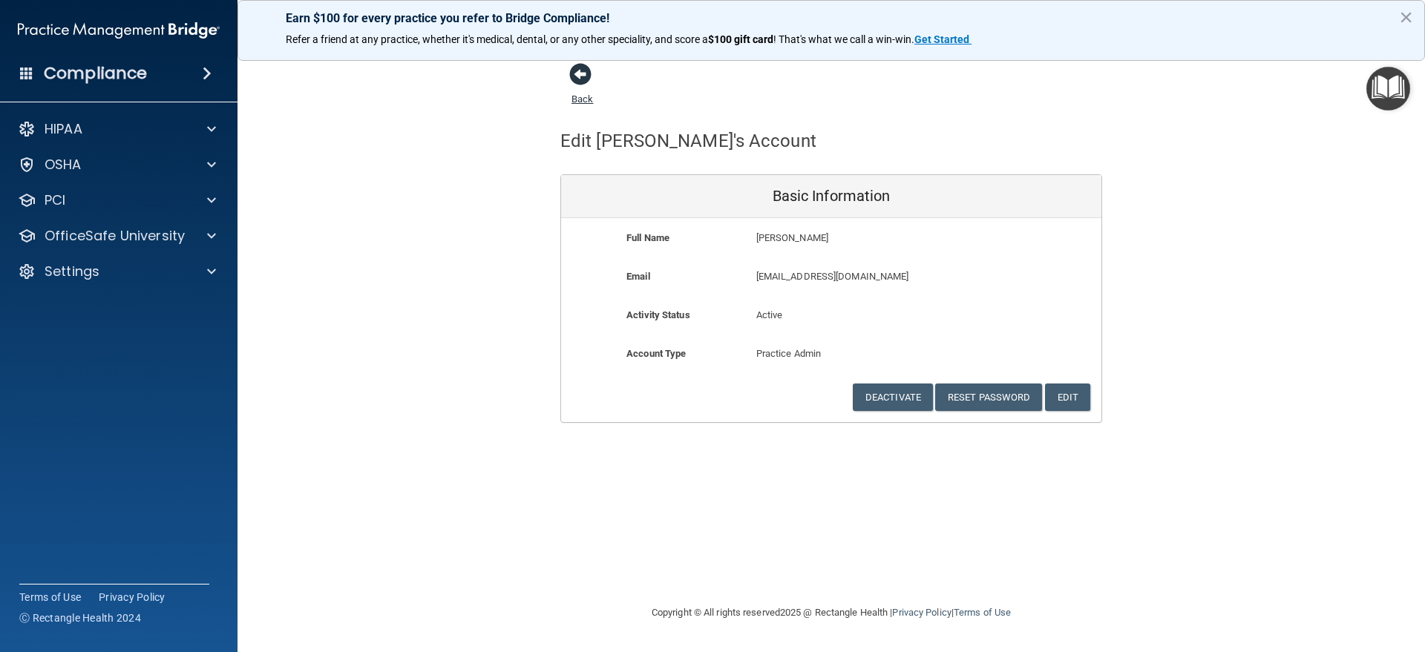
click at [580, 79] on span at bounding box center [580, 74] width 22 height 22
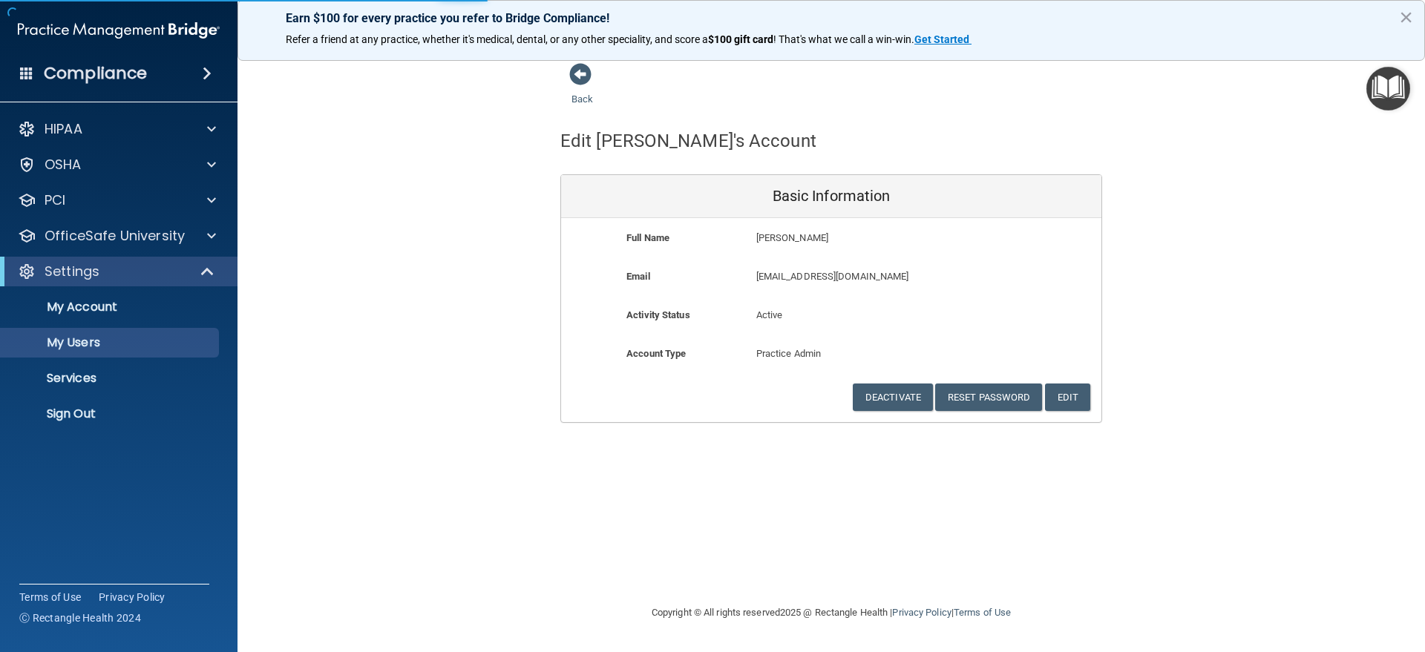
select select "20"
